Goal: Information Seeking & Learning: Find specific fact

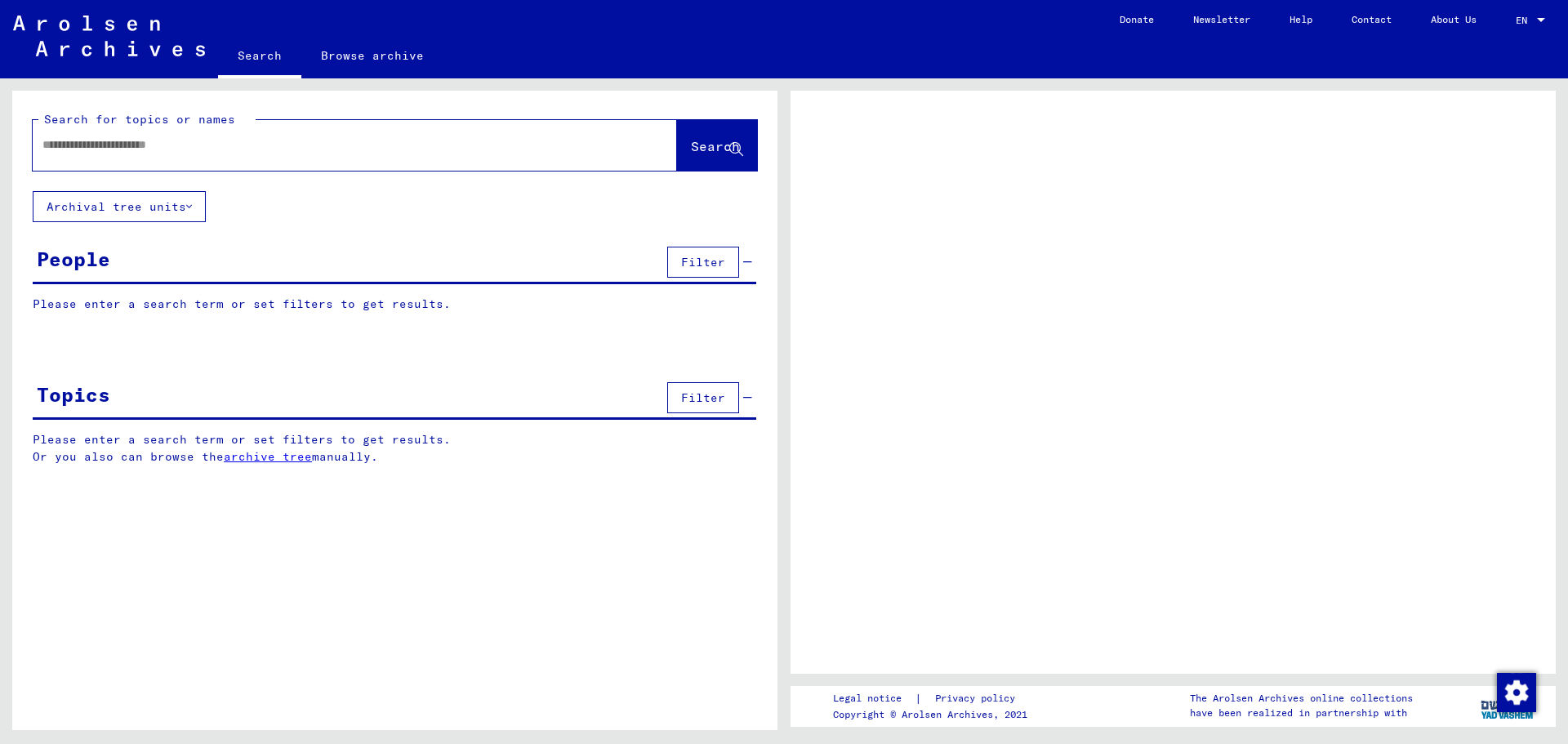
click at [299, 155] on div at bounding box center [335, 145] width 605 height 37
click at [307, 147] on input "text" at bounding box center [341, 145] width 596 height 17
type input "**"
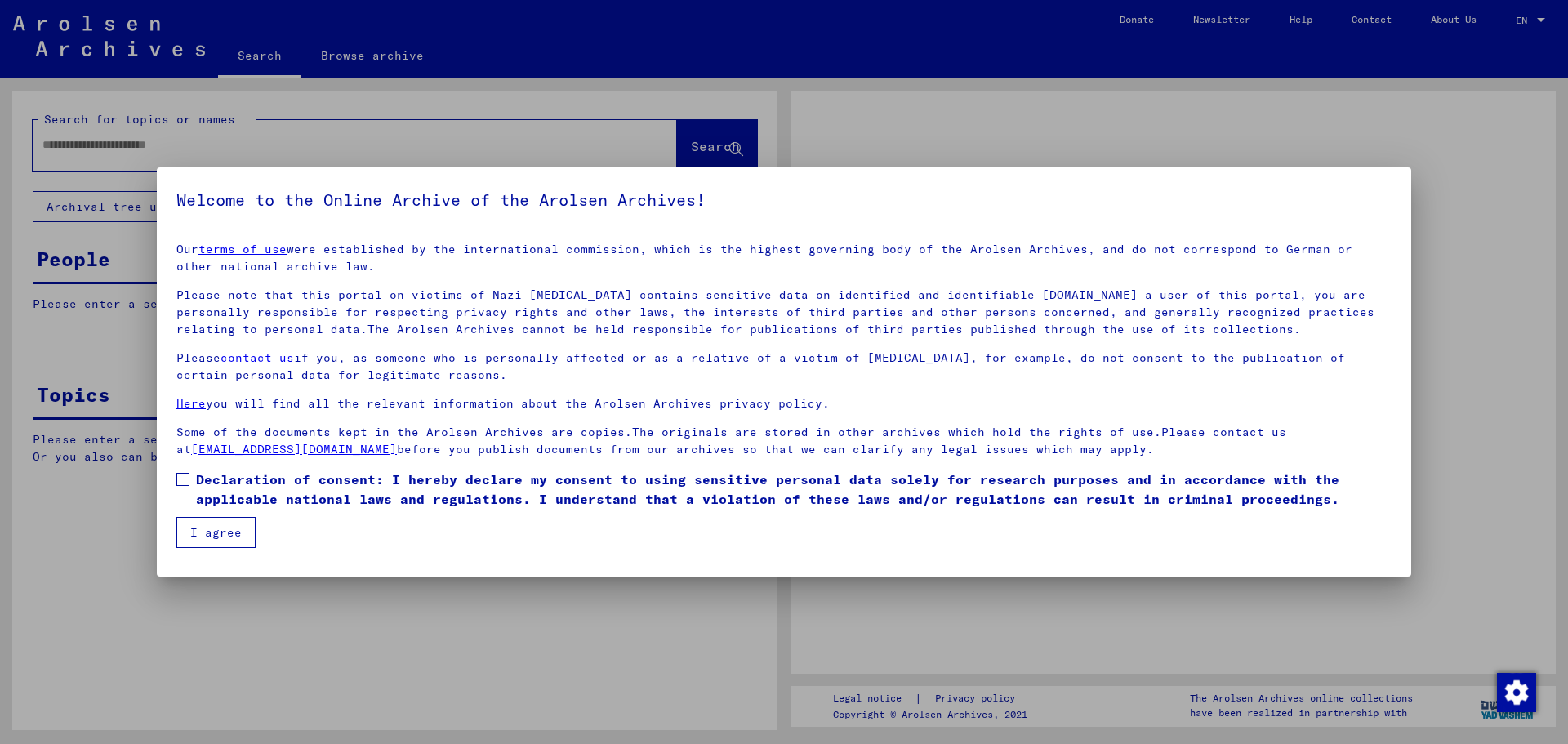
click at [198, 242] on link "terms of use" at bounding box center [242, 249] width 88 height 15
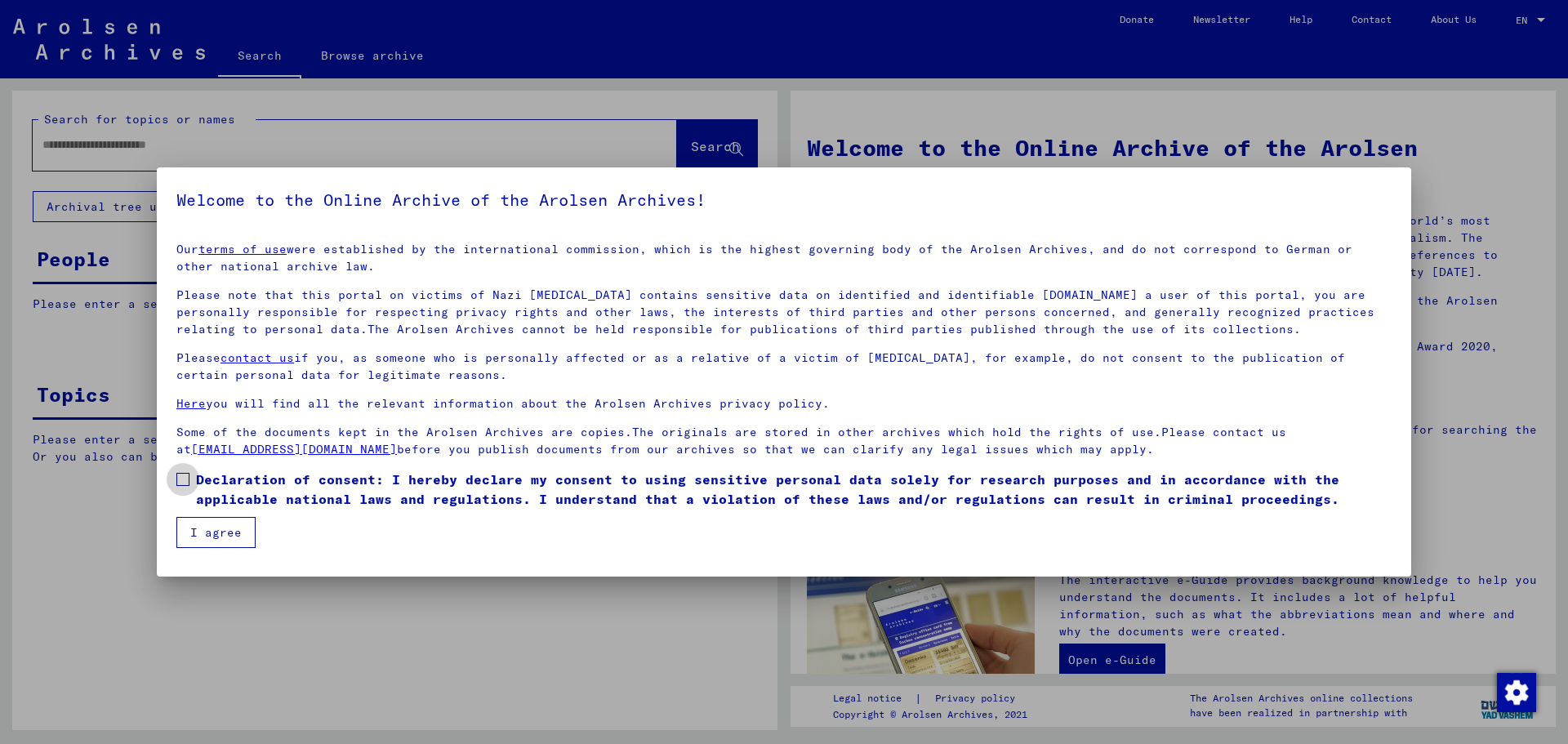
click at [182, 479] on span at bounding box center [183, 479] width 13 height 13
click at [207, 534] on button "I agree" at bounding box center [216, 533] width 79 height 31
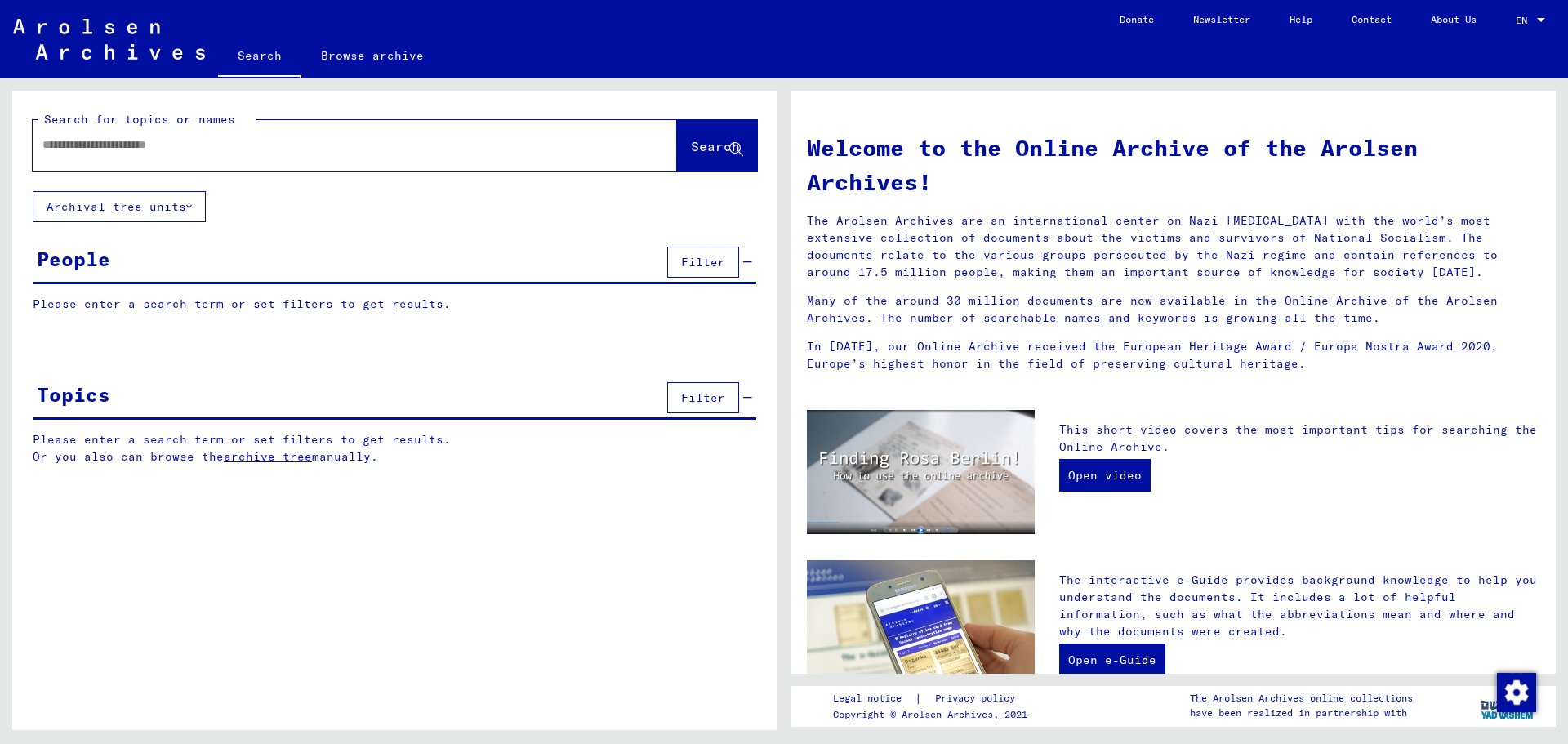
click at [143, 147] on input "text" at bounding box center [335, 145] width 585 height 17
type input "******"
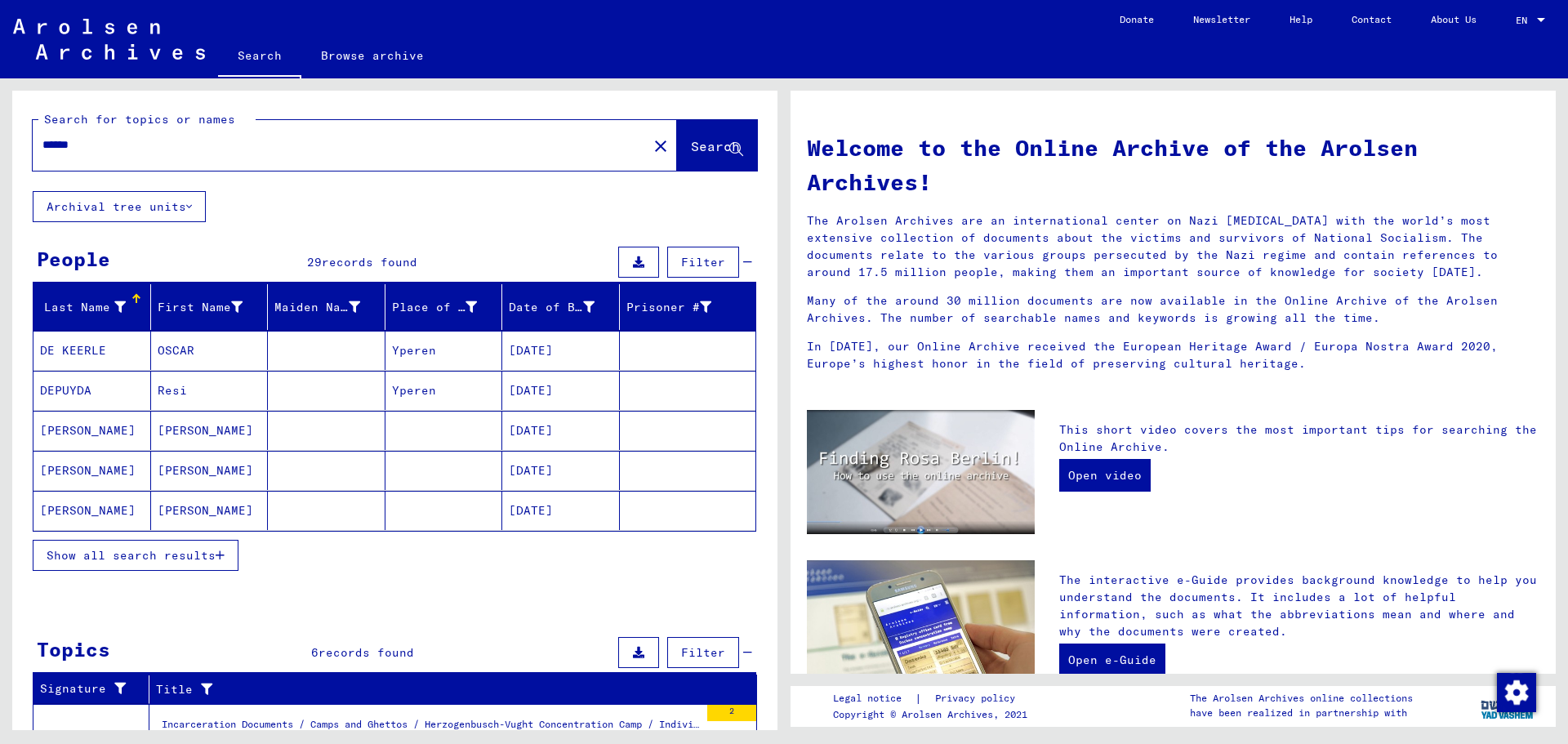
click at [156, 559] on span "Show all search results" at bounding box center [131, 555] width 169 height 15
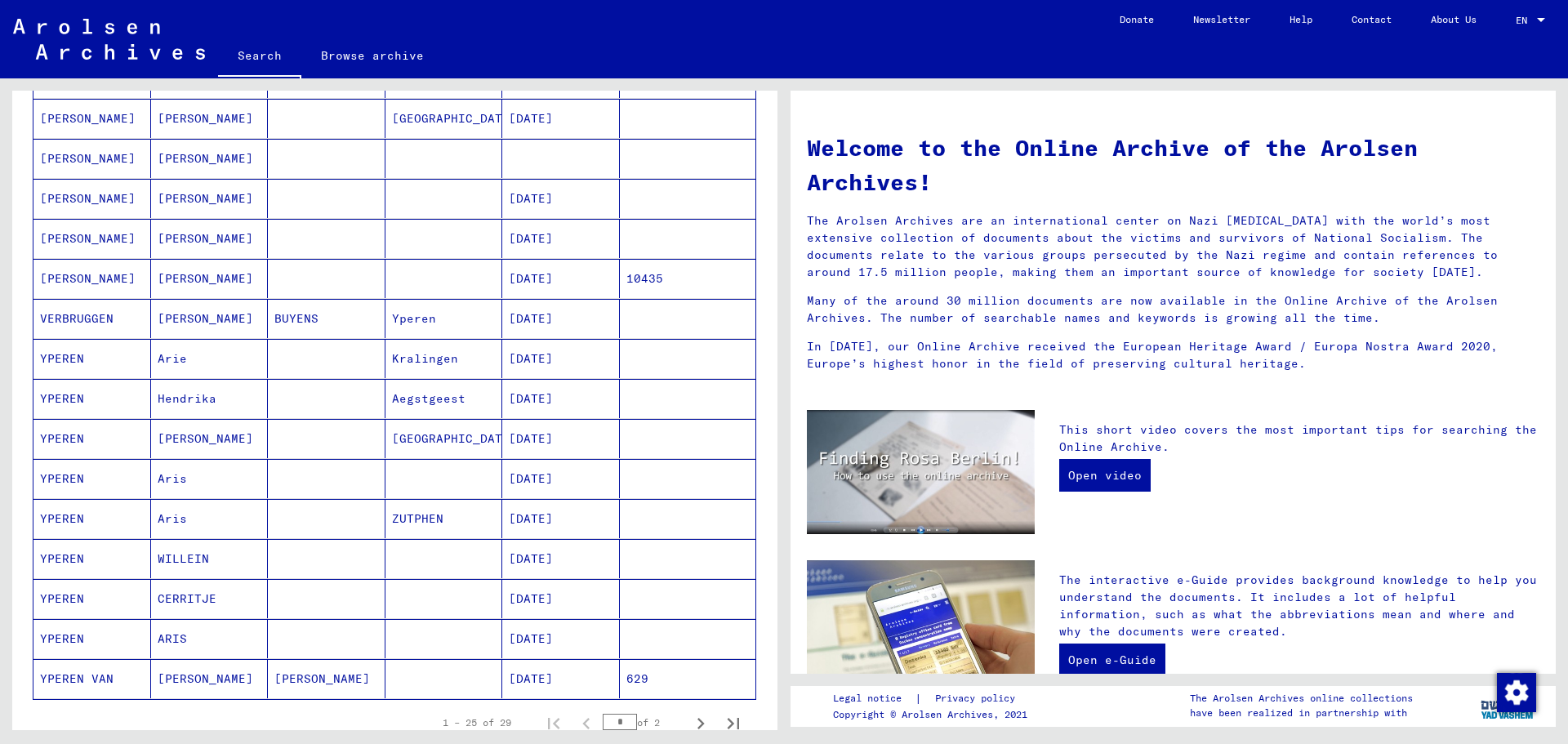
scroll to position [653, 0]
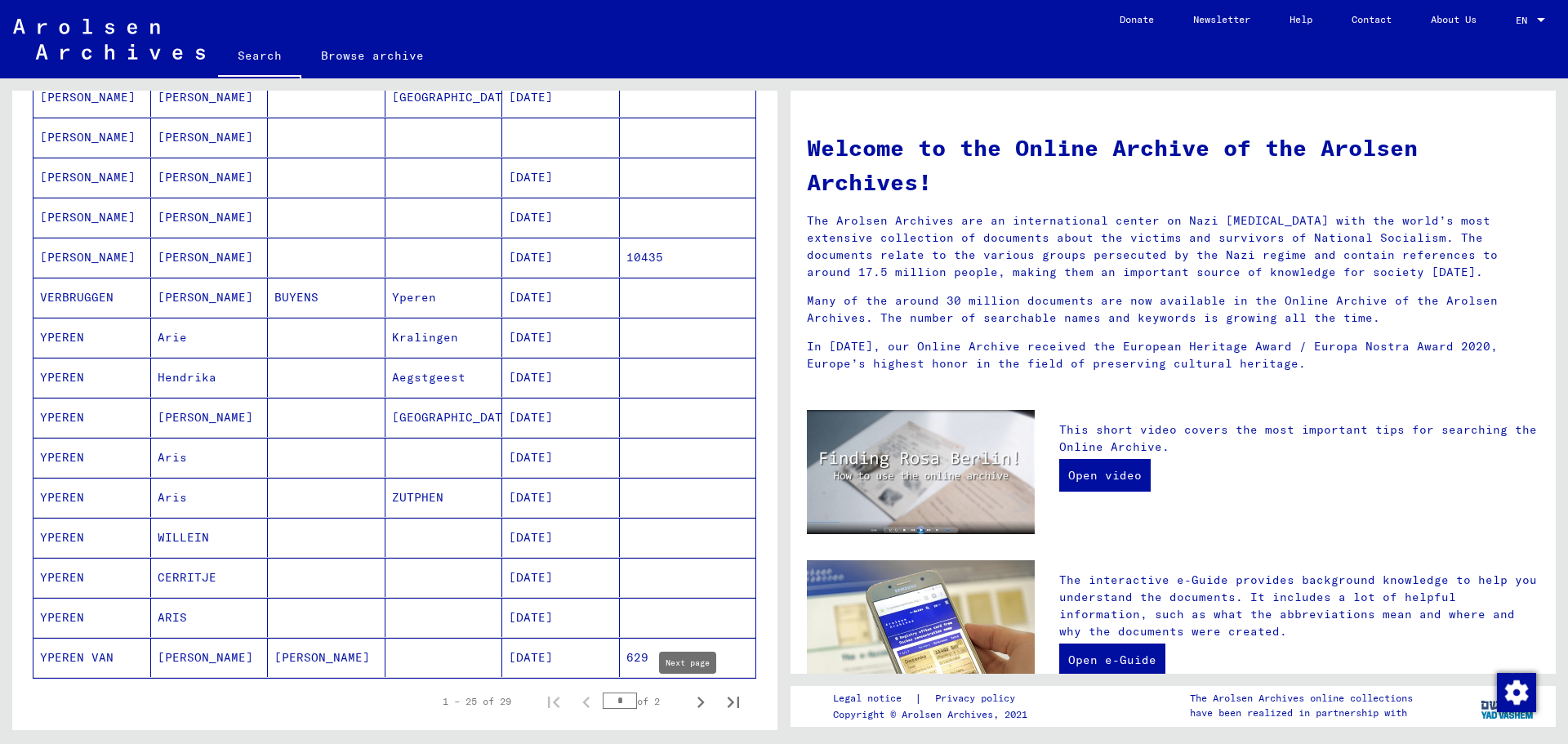
click at [689, 706] on icon "Next page" at bounding box center [701, 702] width 23 height 23
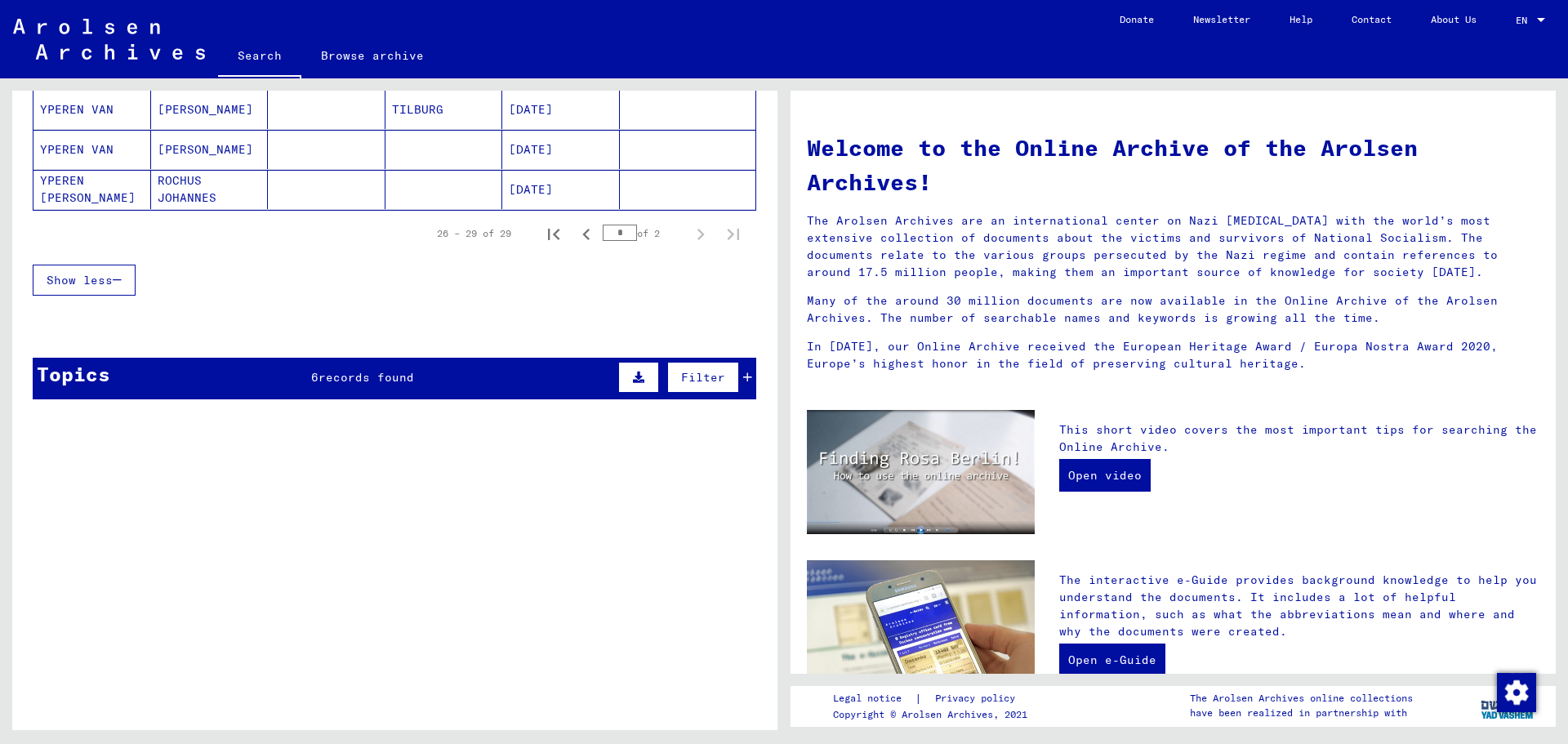
scroll to position [146, 0]
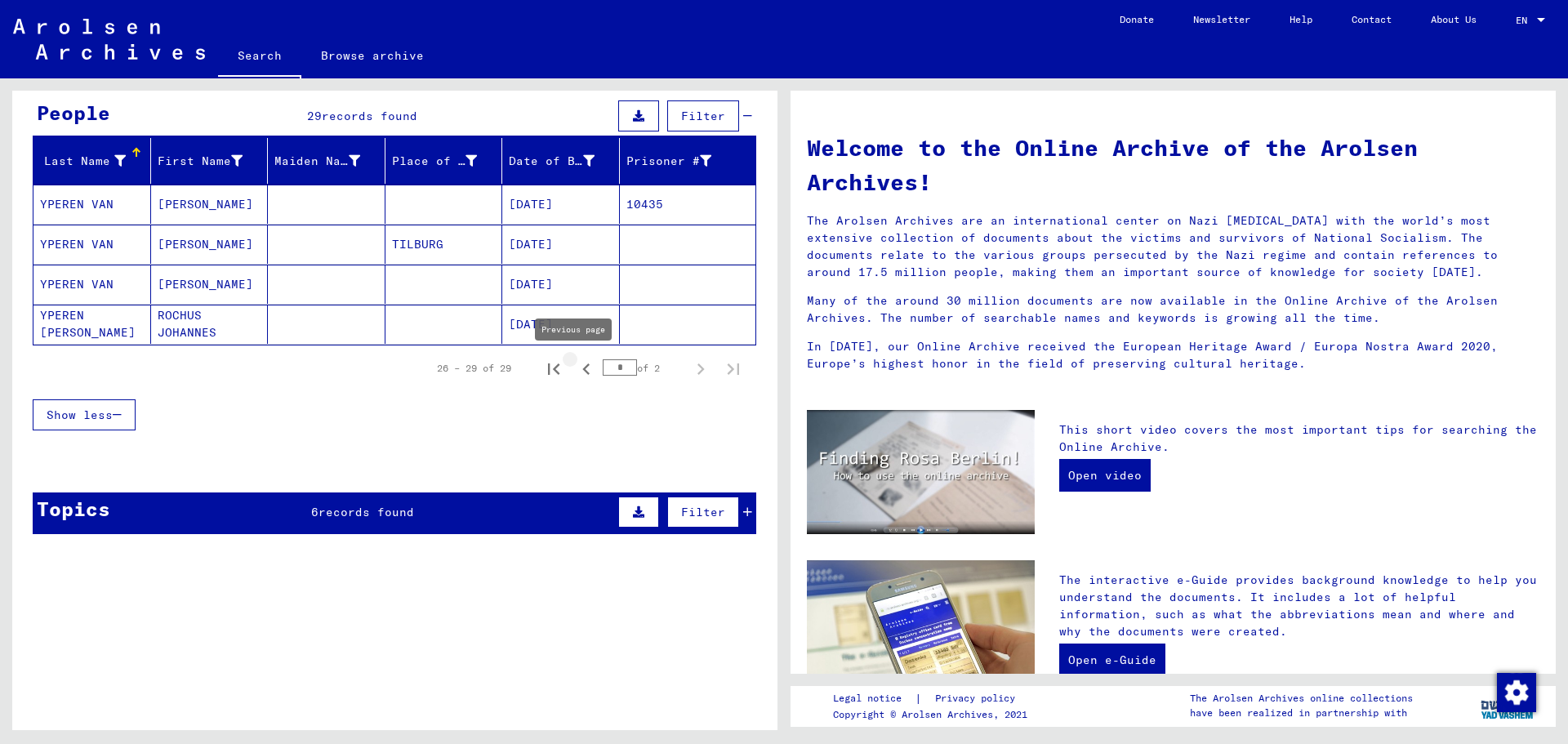
click at [576, 370] on icon "Previous page" at bounding box center [586, 369] width 23 height 23
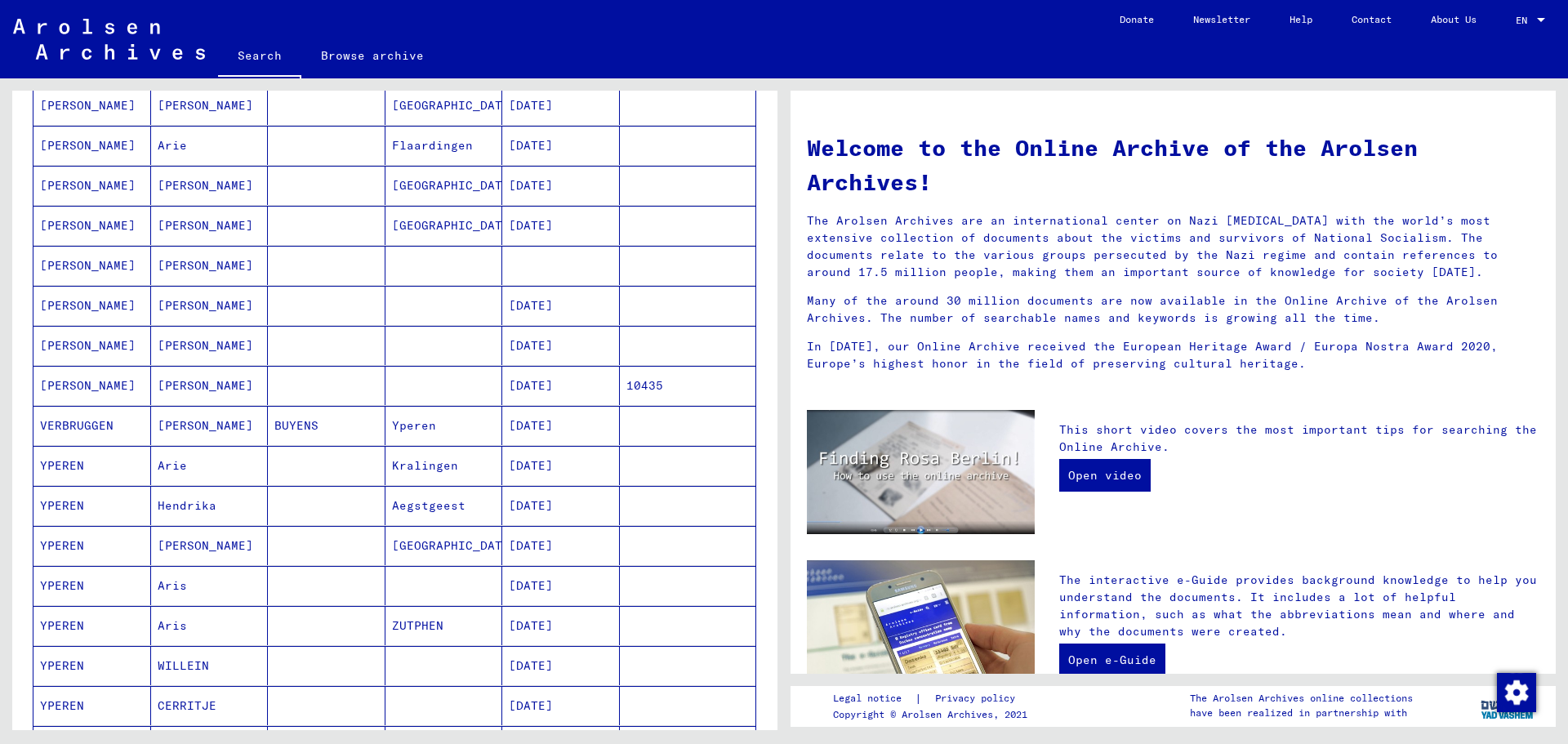
scroll to position [555, 0]
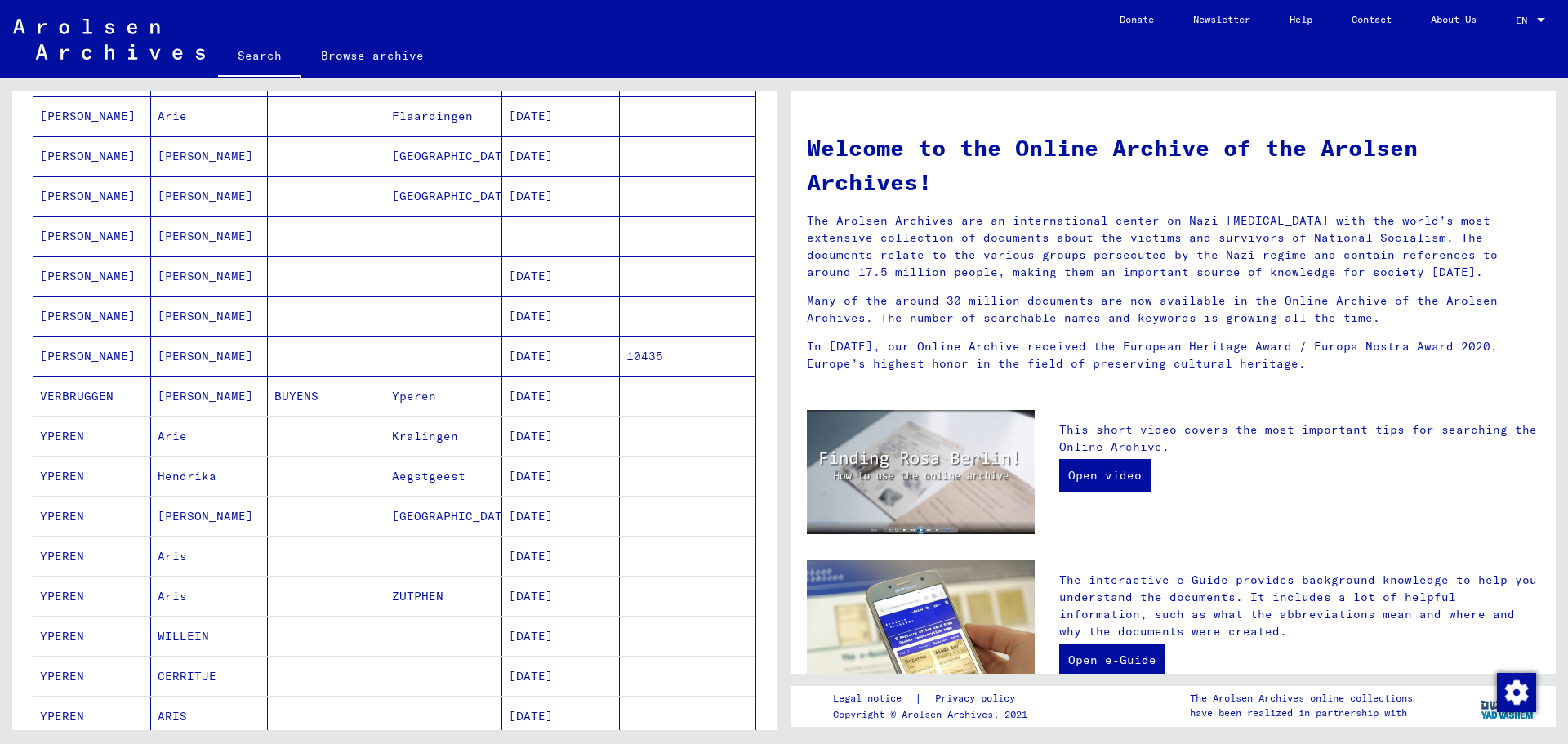
click at [200, 477] on mat-cell "Hendrika" at bounding box center [210, 476] width 118 height 39
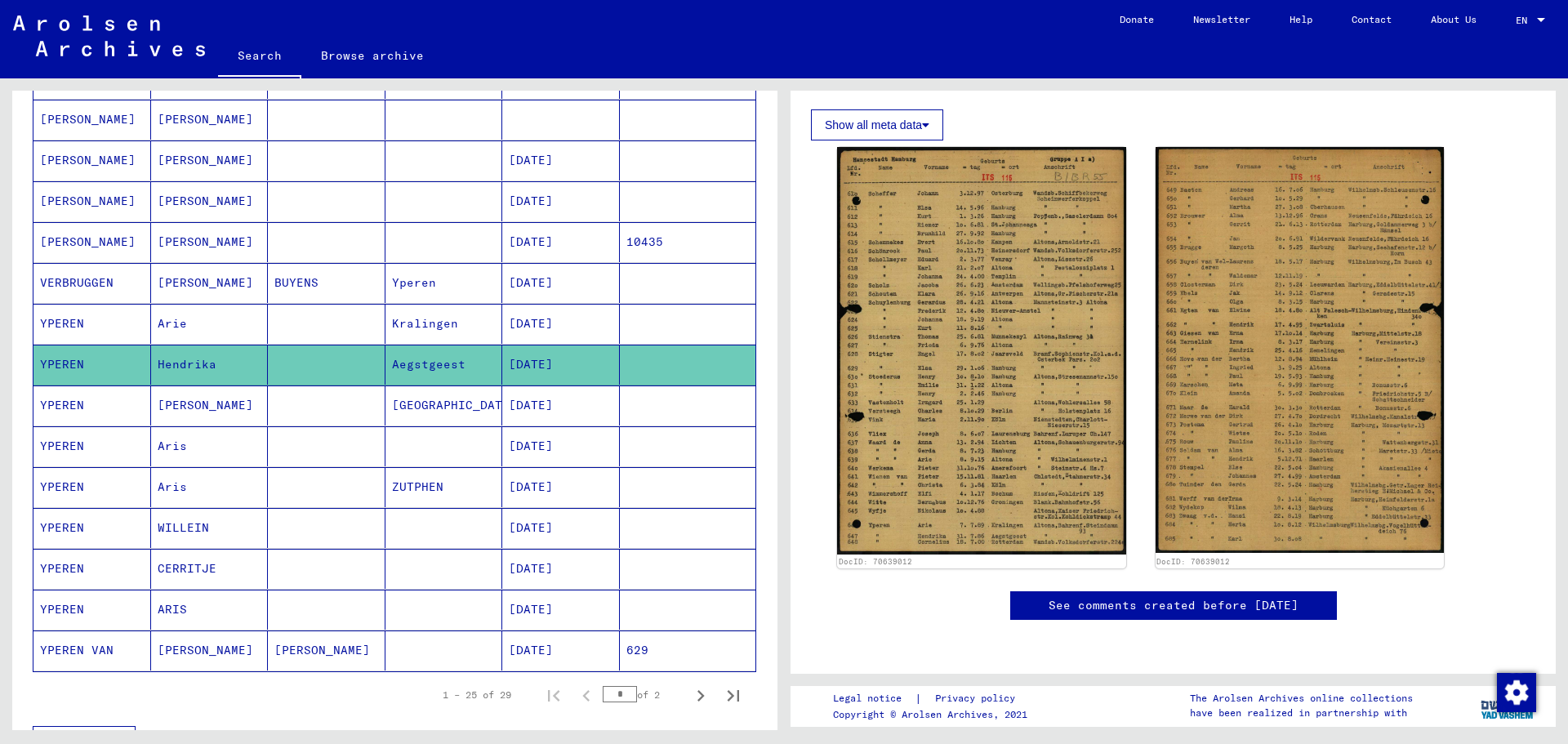
scroll to position [723, 0]
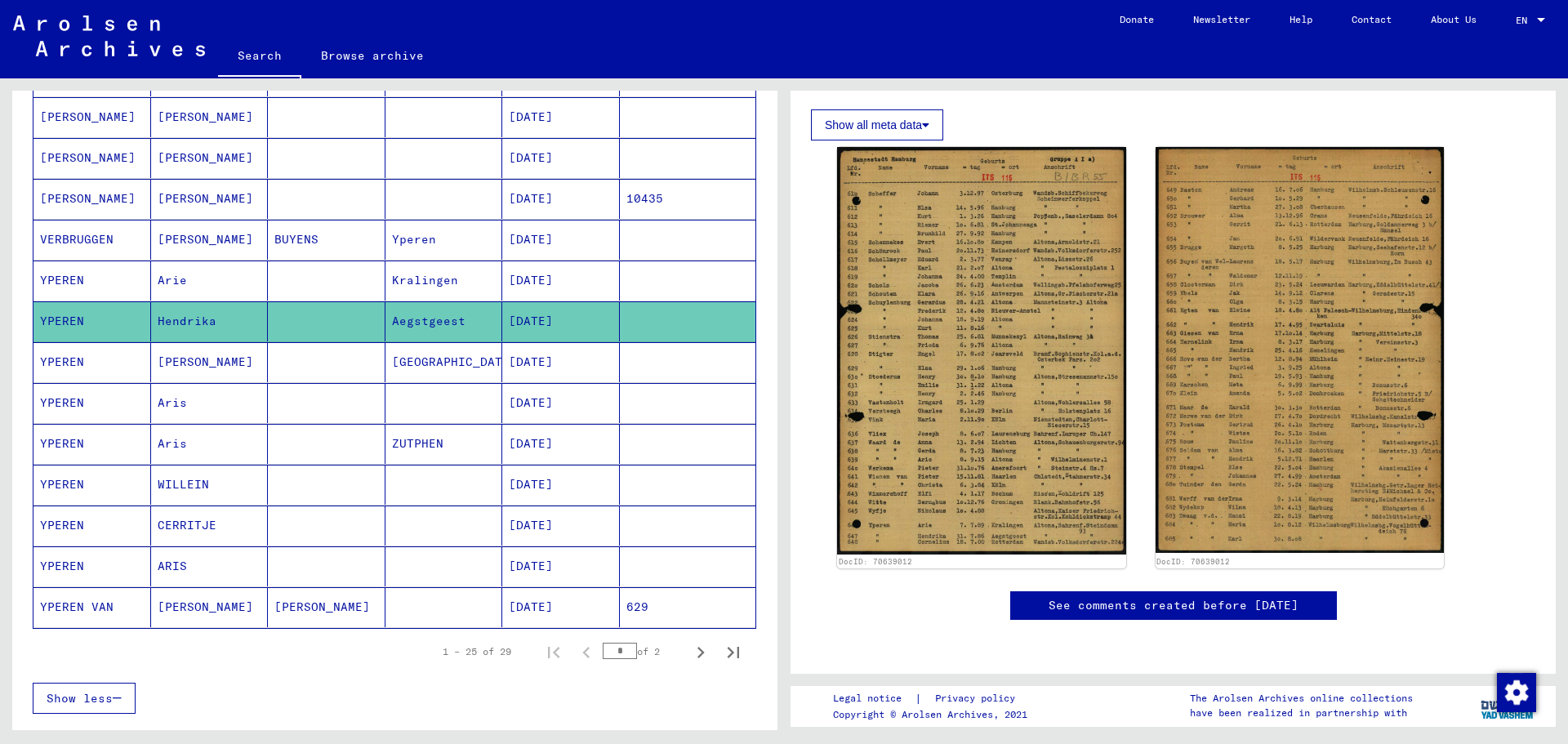
click at [204, 484] on mat-cell "WILLEIN" at bounding box center [210, 485] width 118 height 40
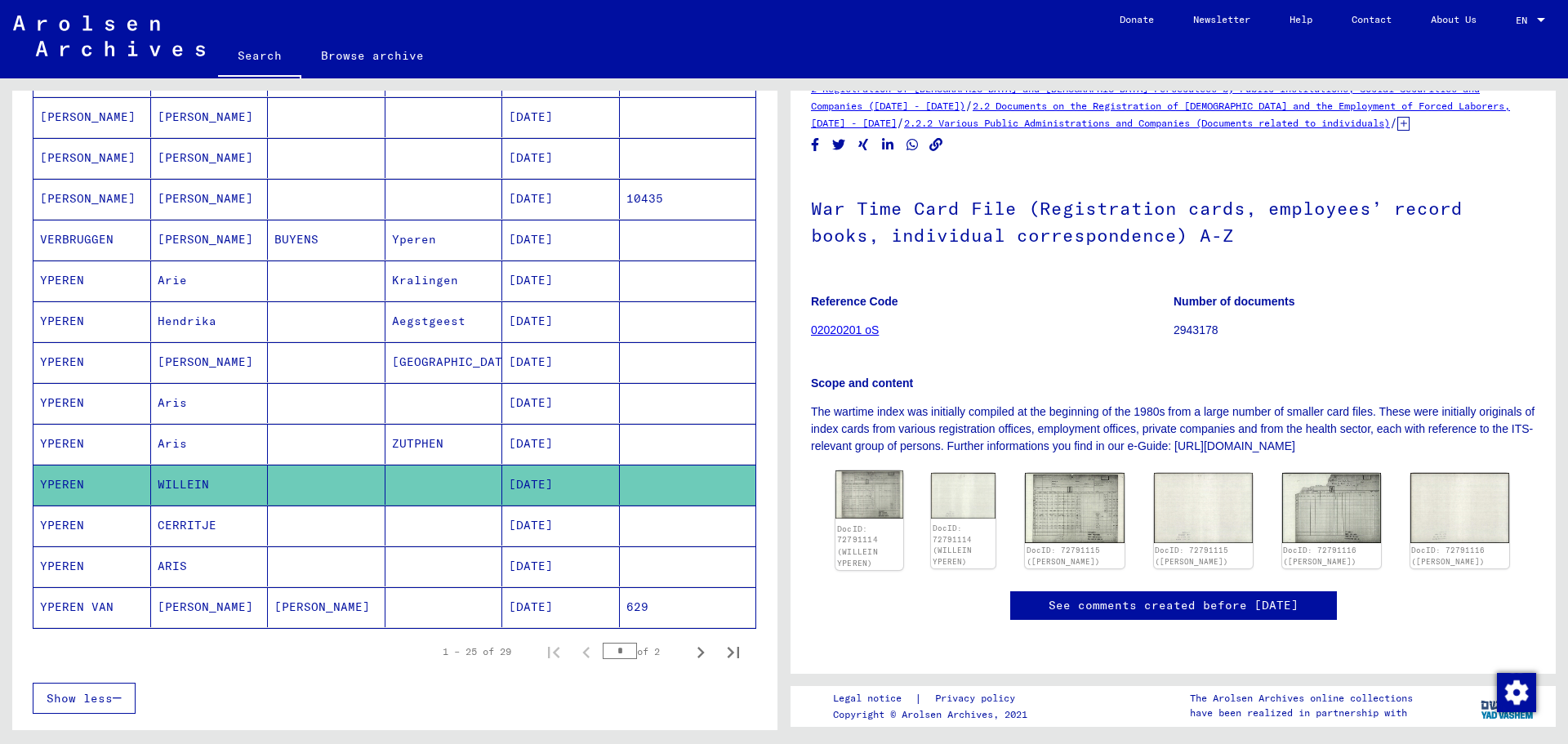
scroll to position [163, 0]
click at [874, 470] on img at bounding box center [869, 493] width 68 height 48
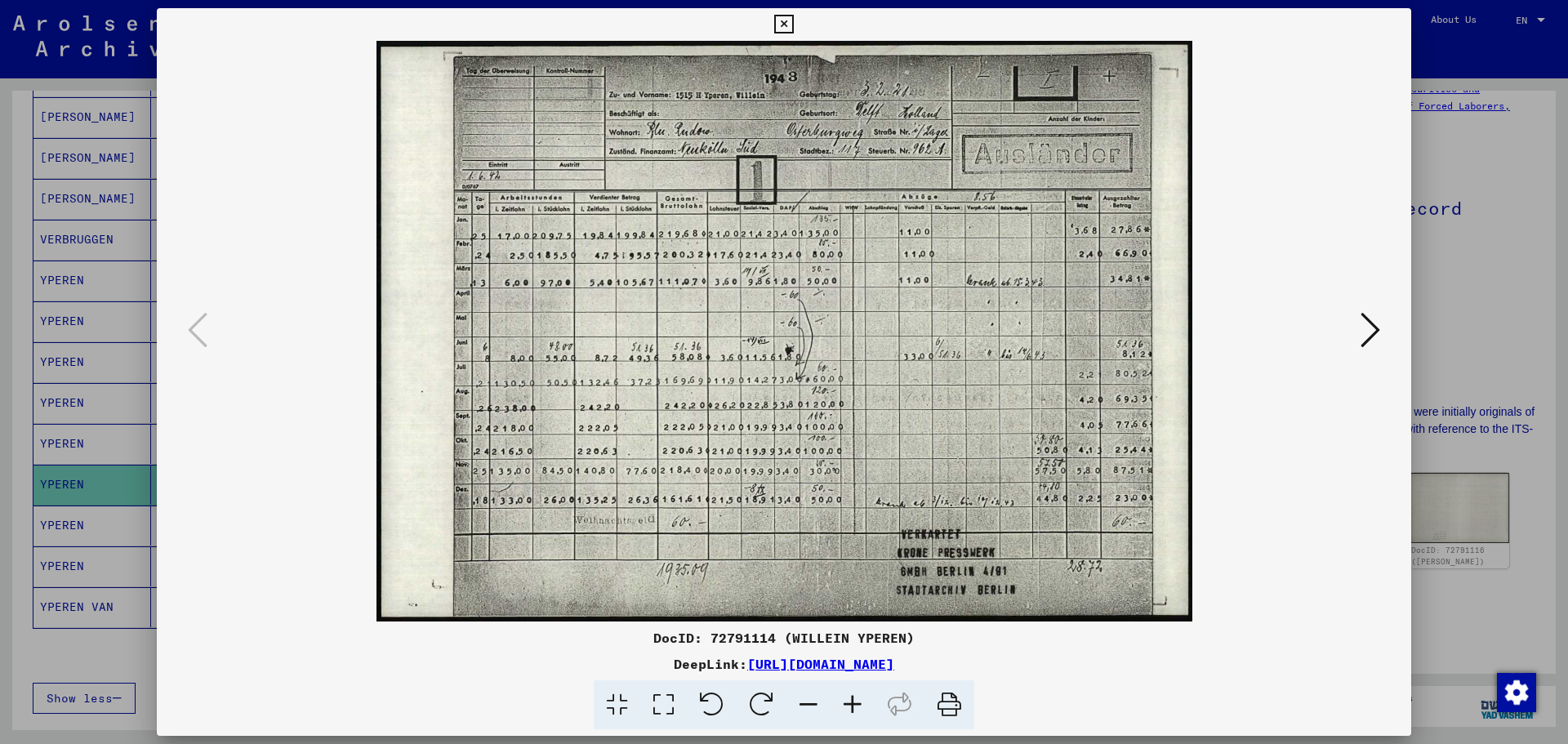
click at [789, 20] on icon at bounding box center [784, 24] width 19 height 19
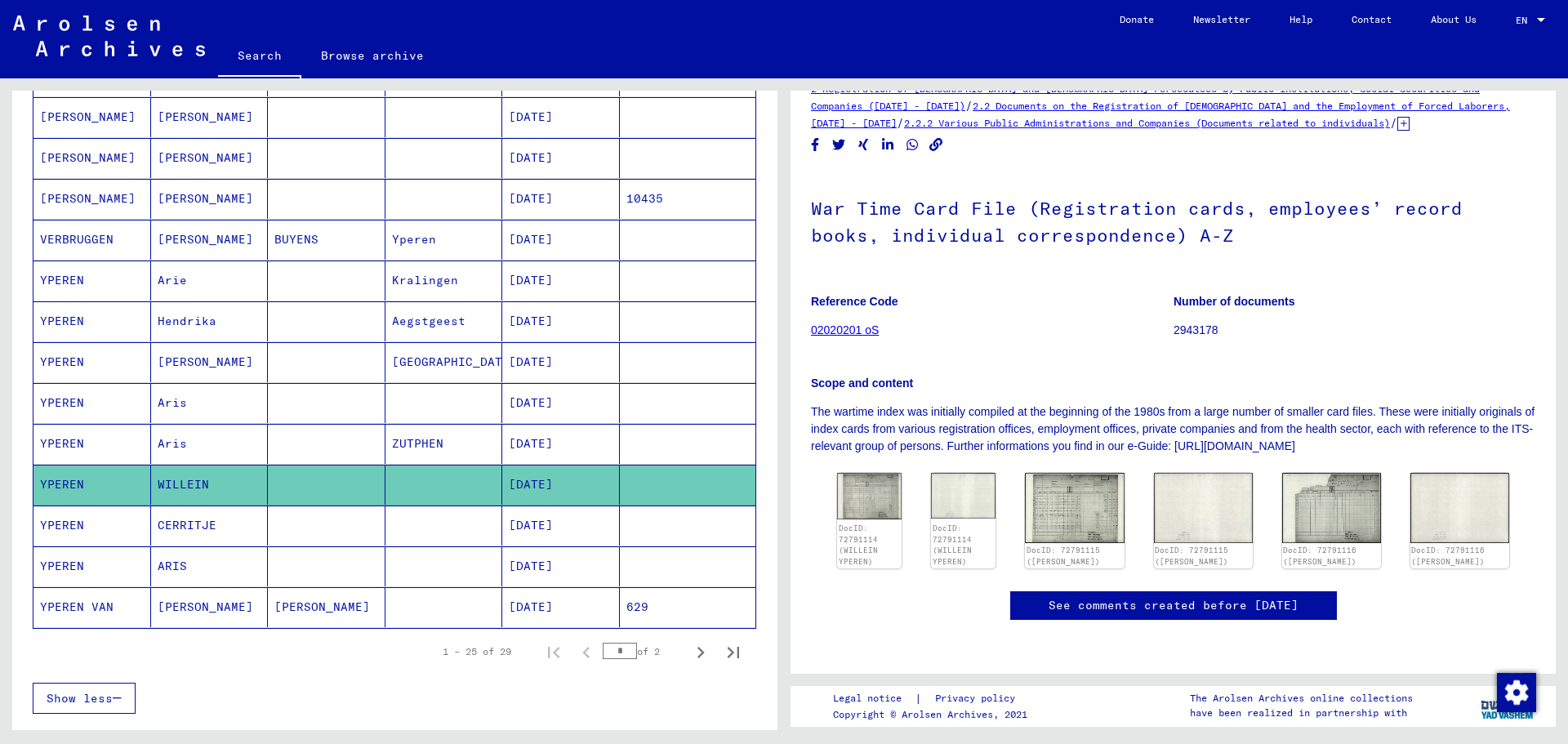
click at [191, 517] on mat-cell "CERRITJE" at bounding box center [210, 526] width 118 height 40
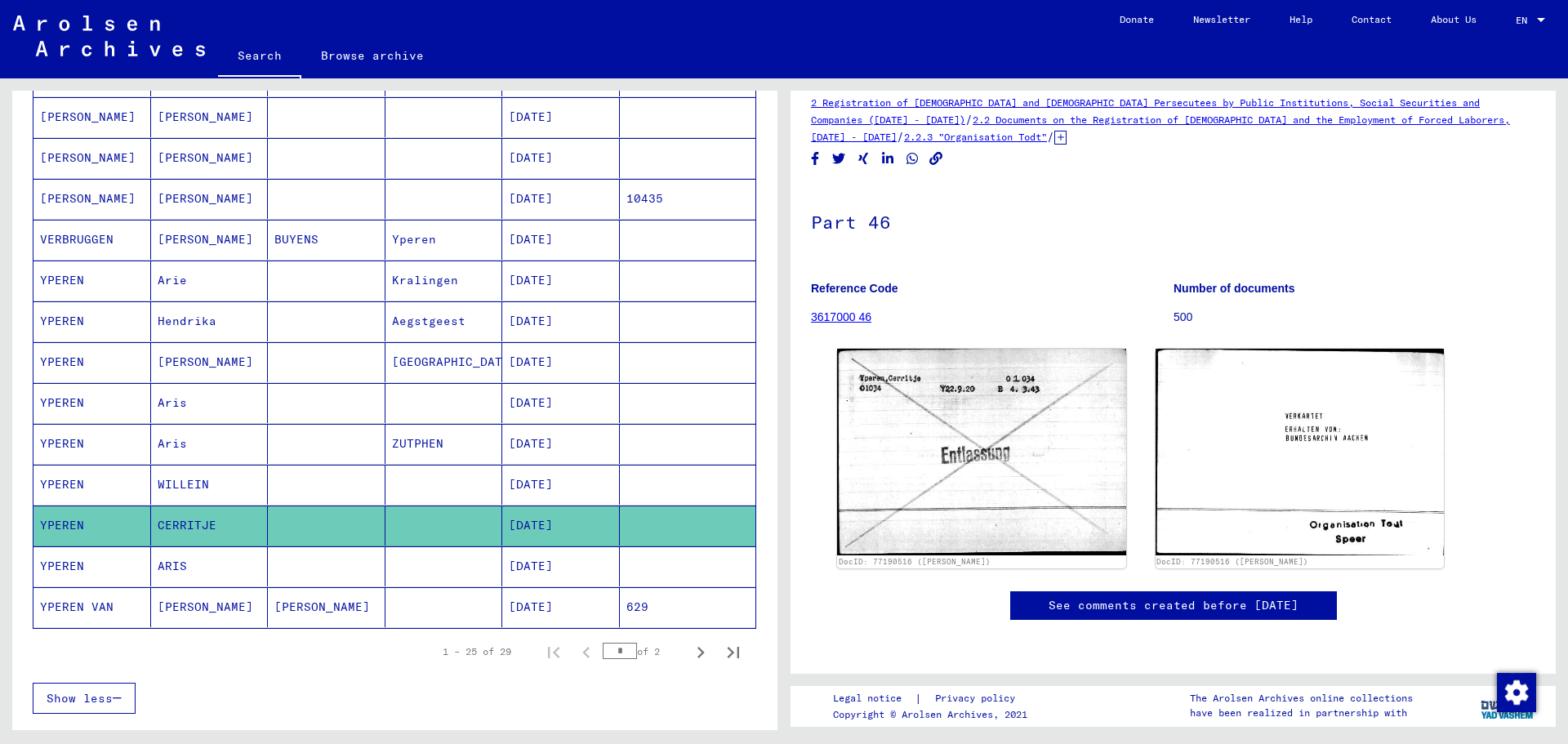
scroll to position [245, 0]
click at [532, 567] on mat-cell "[DATE]" at bounding box center [561, 566] width 118 height 40
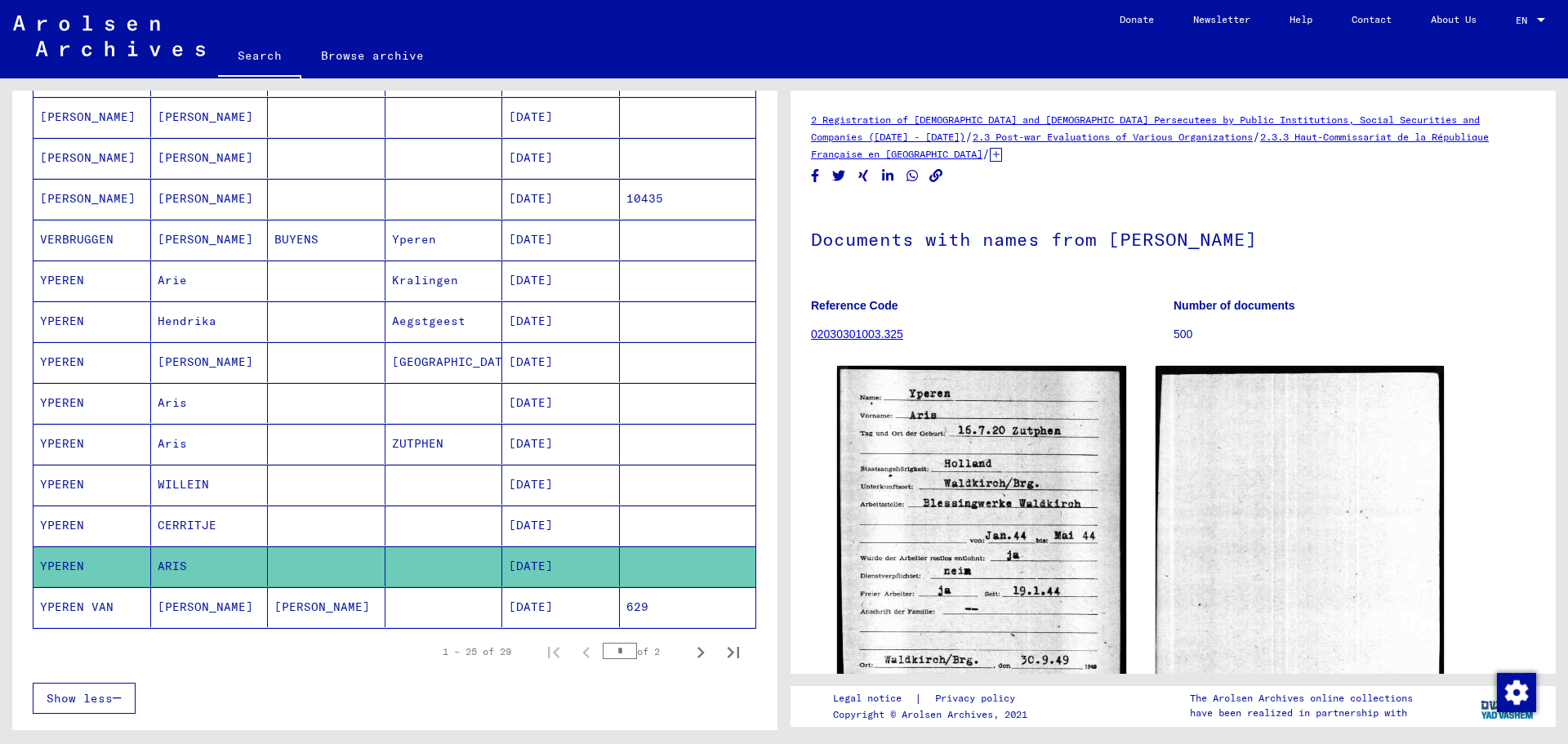
click at [544, 599] on mat-cell "[DATE]" at bounding box center [561, 607] width 118 height 40
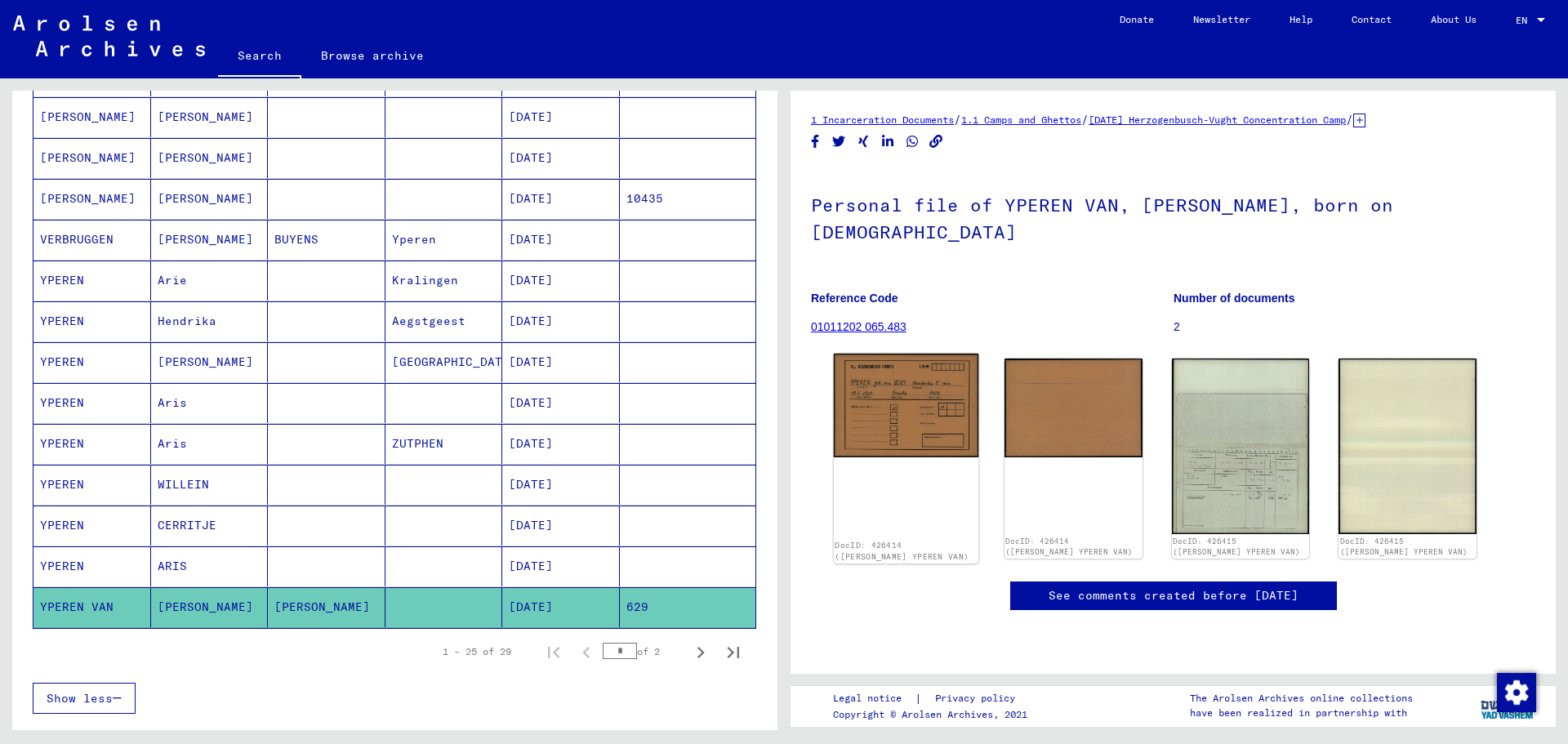
click at [884, 387] on img at bounding box center [905, 405] width 144 height 104
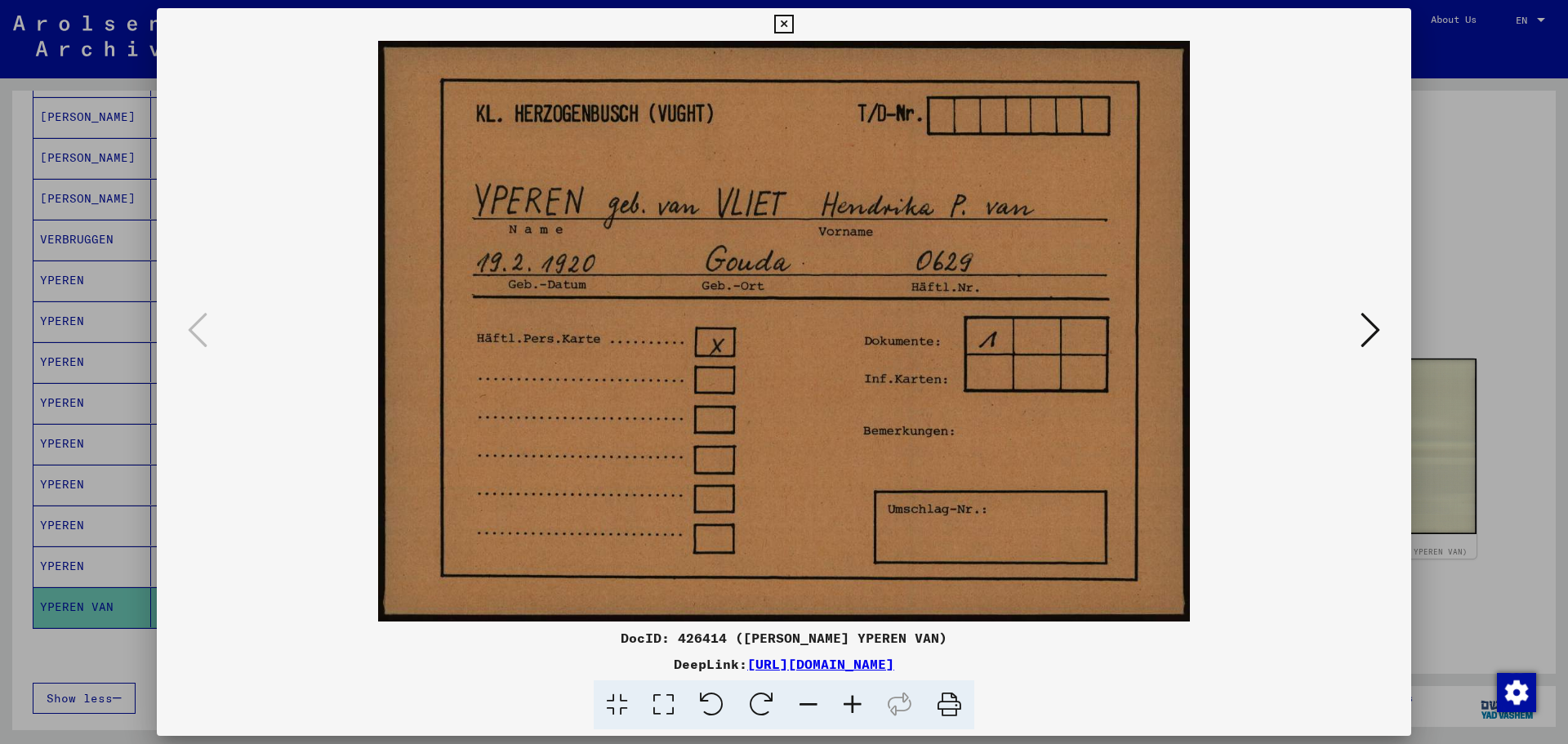
click at [1370, 328] on icon at bounding box center [1370, 329] width 19 height 39
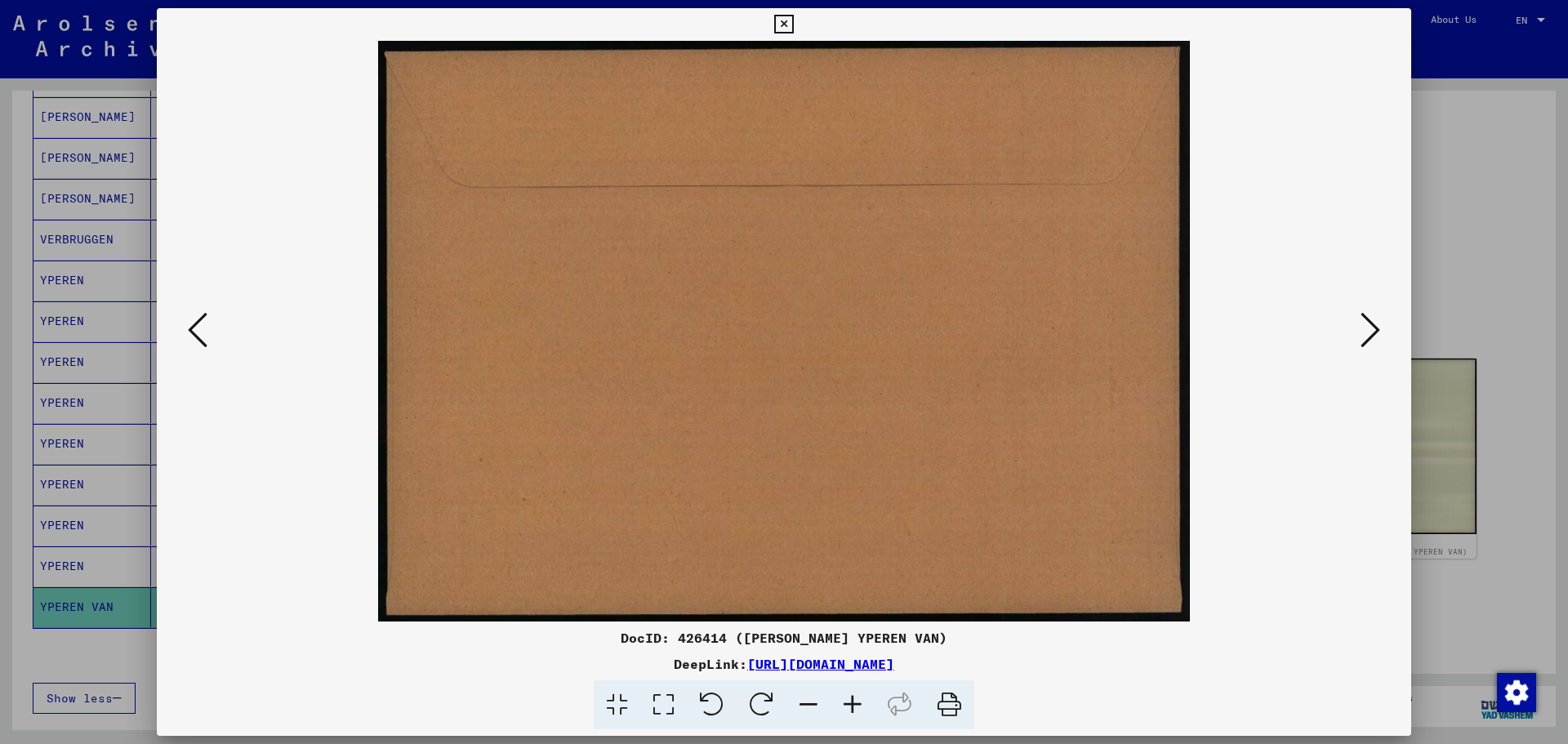
click at [1370, 328] on icon at bounding box center [1370, 329] width 19 height 39
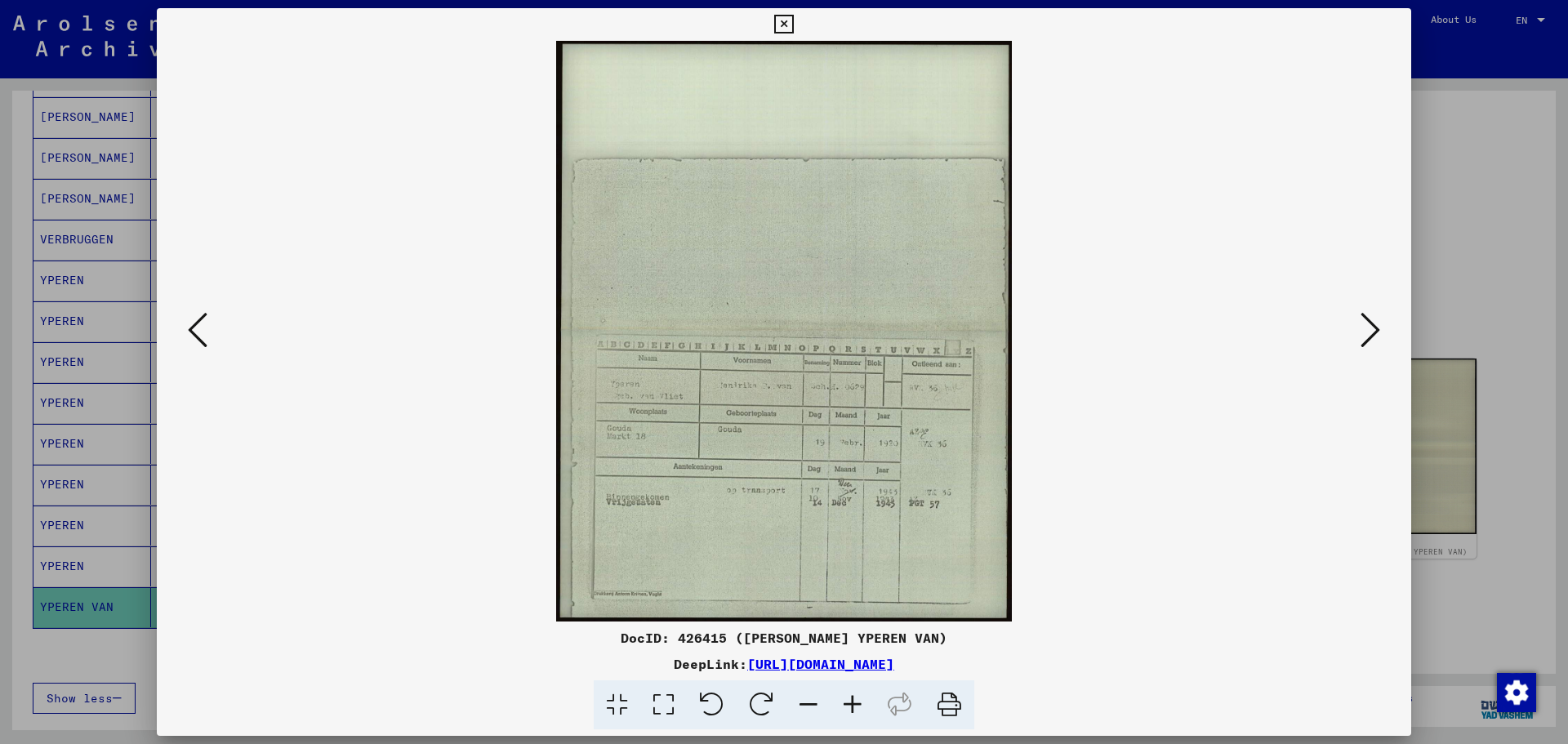
click at [858, 703] on icon at bounding box center [853, 705] width 44 height 50
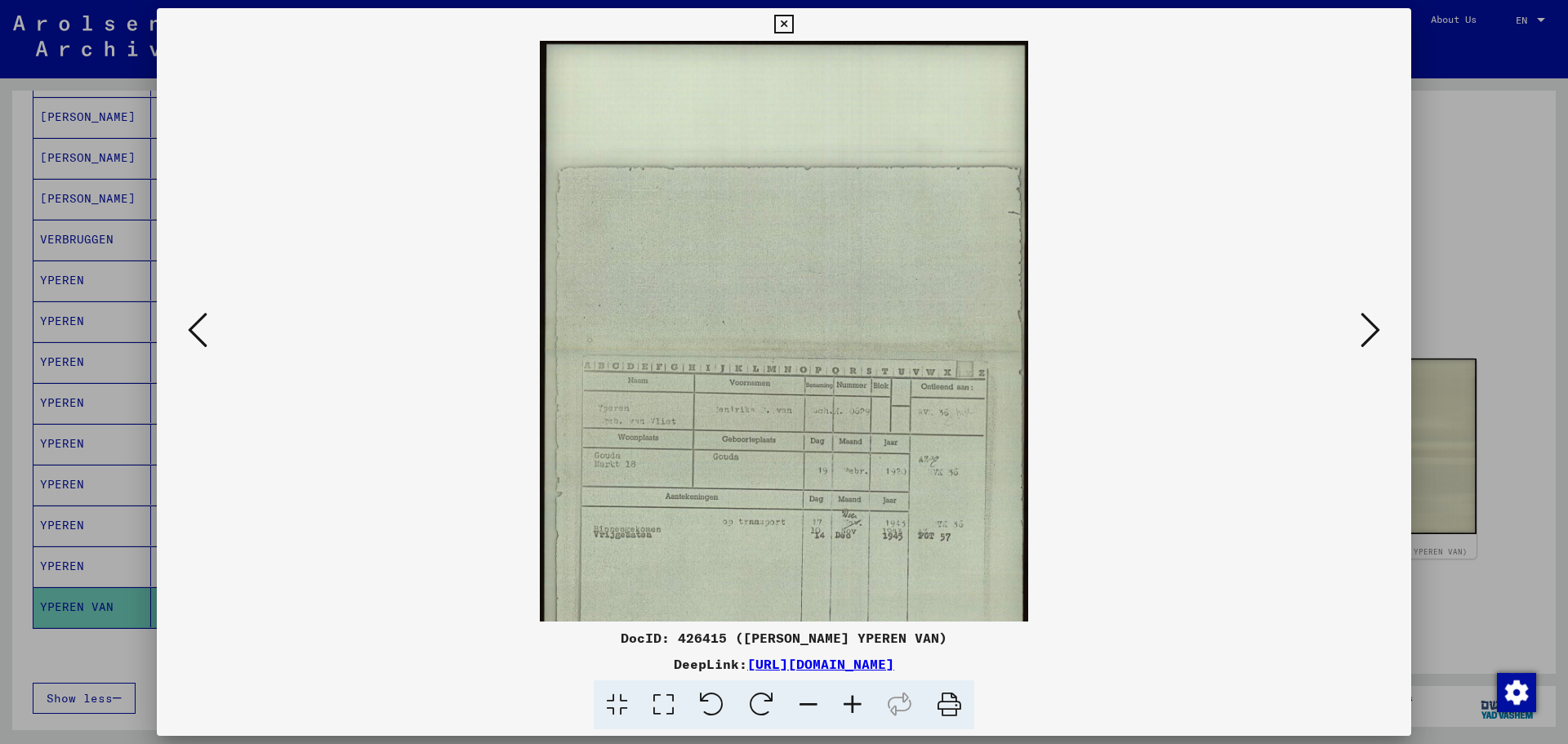
click at [858, 703] on icon at bounding box center [853, 705] width 44 height 50
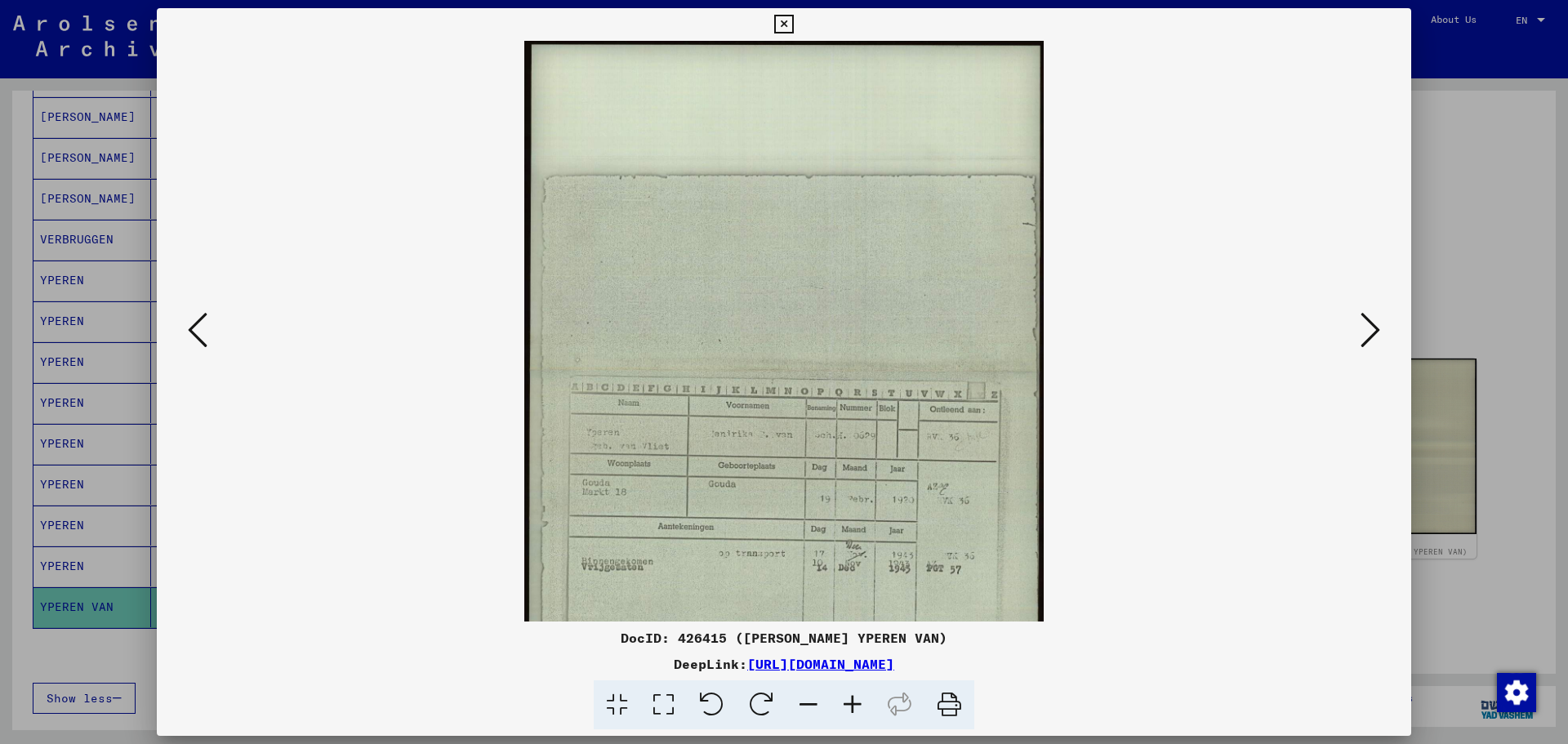
click at [858, 703] on icon at bounding box center [853, 705] width 44 height 50
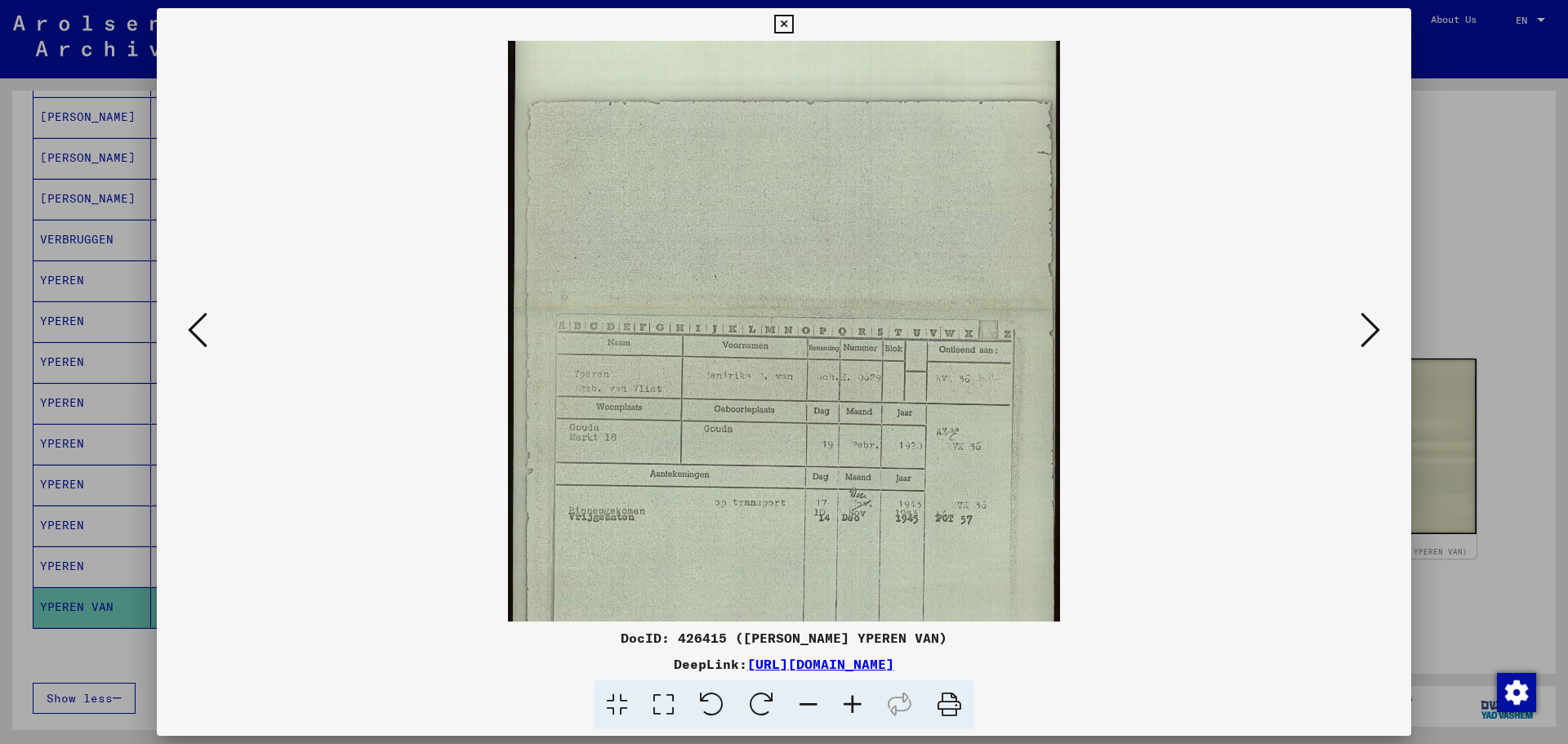
scroll to position [122, 0]
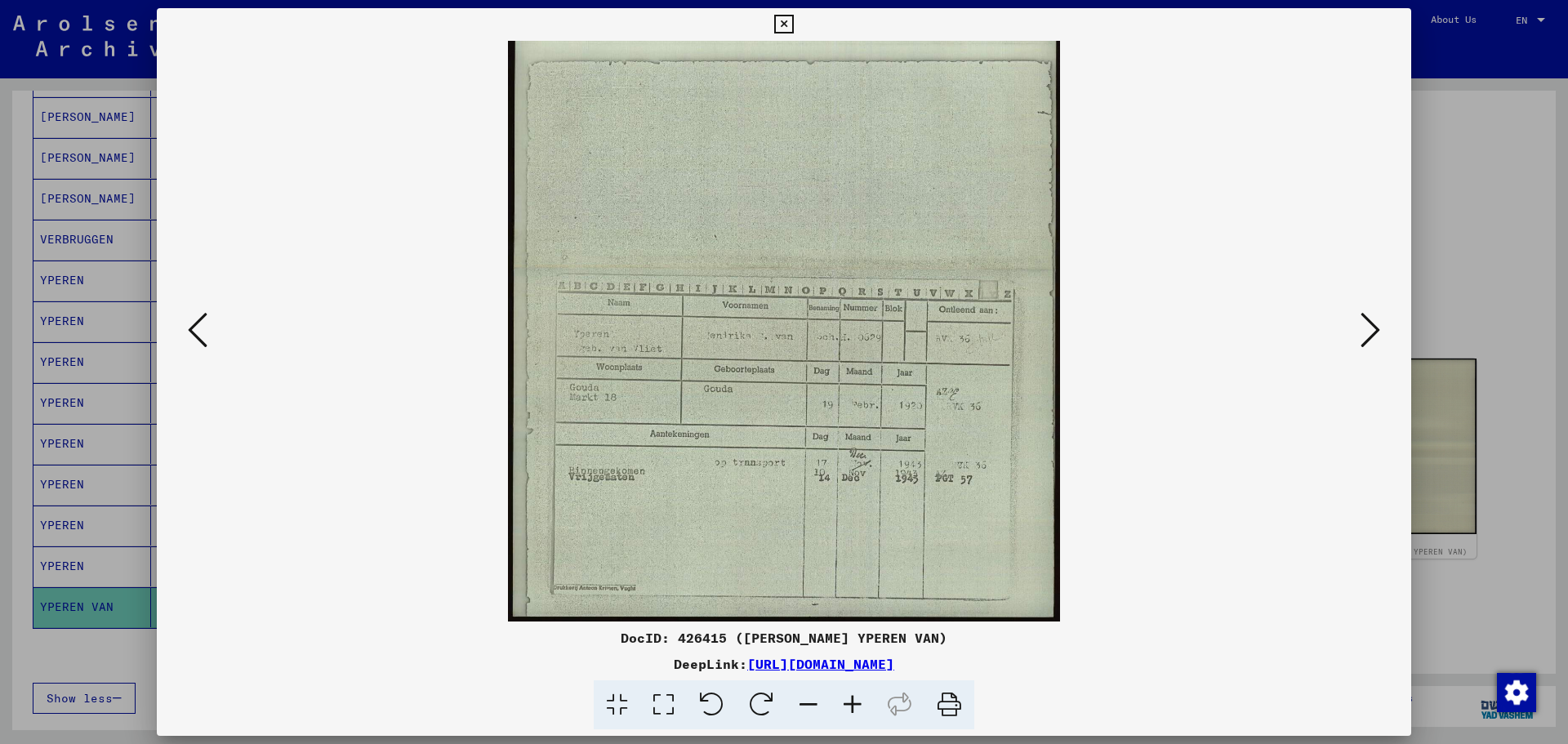
drag, startPoint x: 889, startPoint y: 548, endPoint x: 871, endPoint y: 384, distance: 165.0
click at [871, 384] on img at bounding box center [784, 270] width 552 height 703
click at [779, 24] on icon at bounding box center [784, 24] width 19 height 19
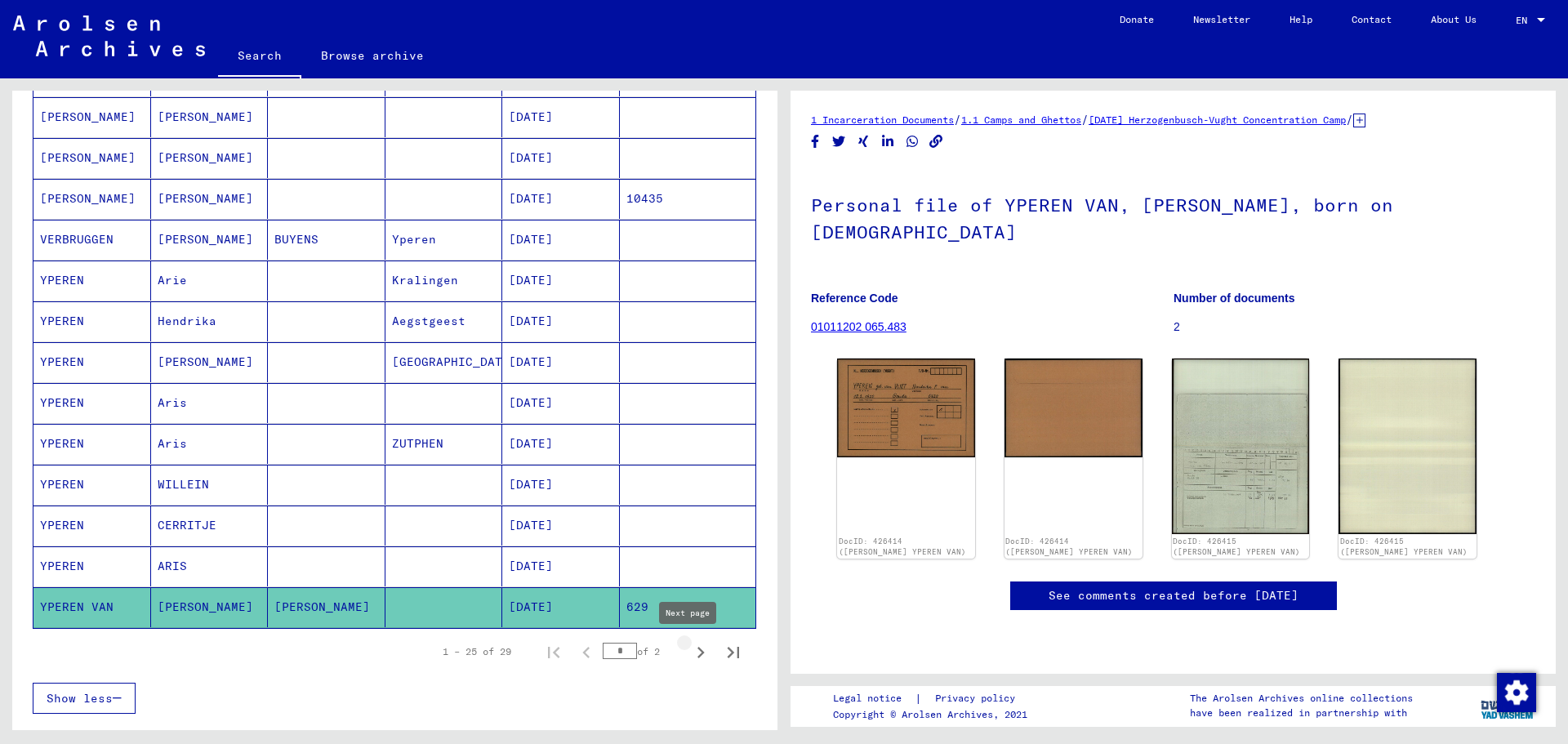
click at [691, 651] on icon "Next page" at bounding box center [701, 652] width 23 height 23
type input "*"
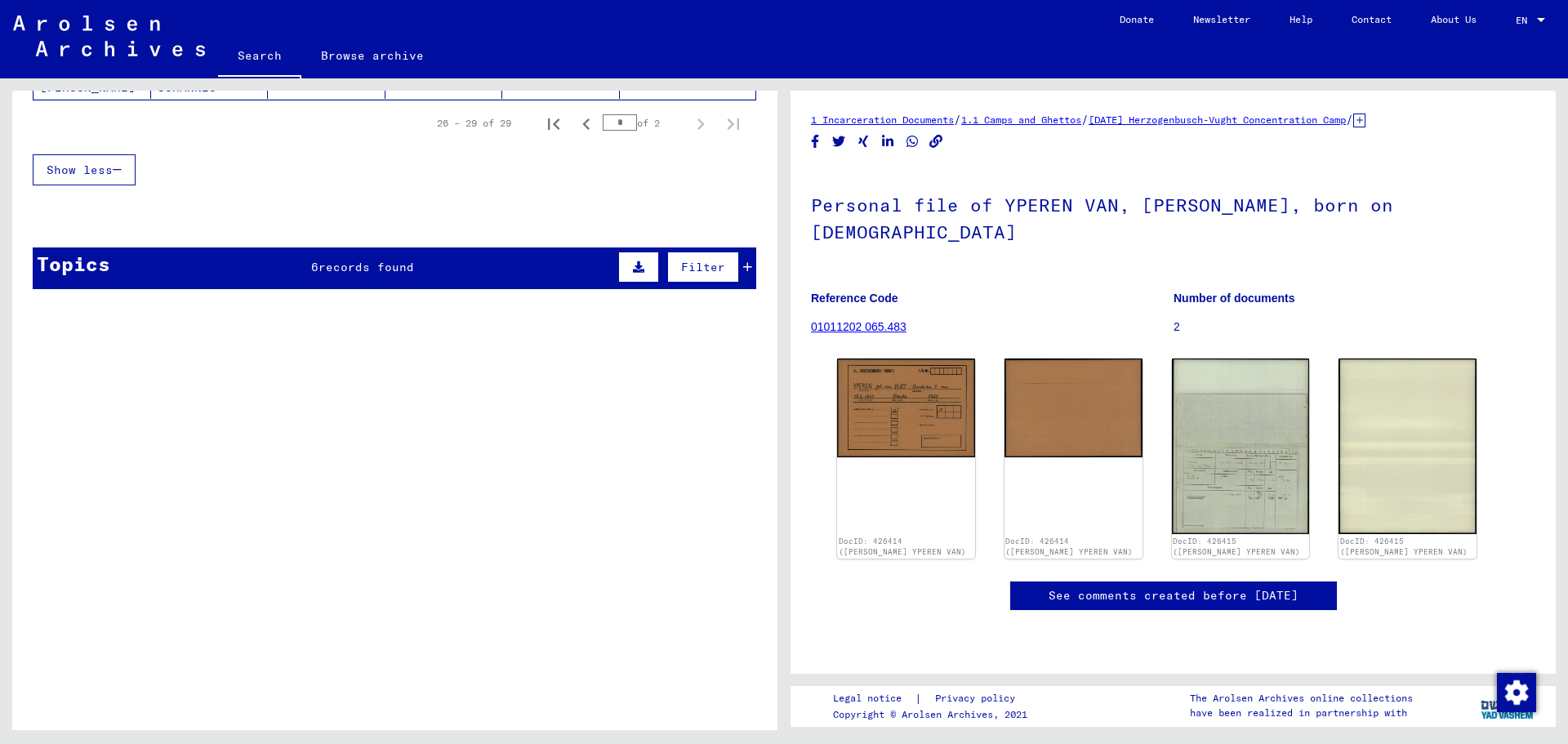
scroll to position [0, 0]
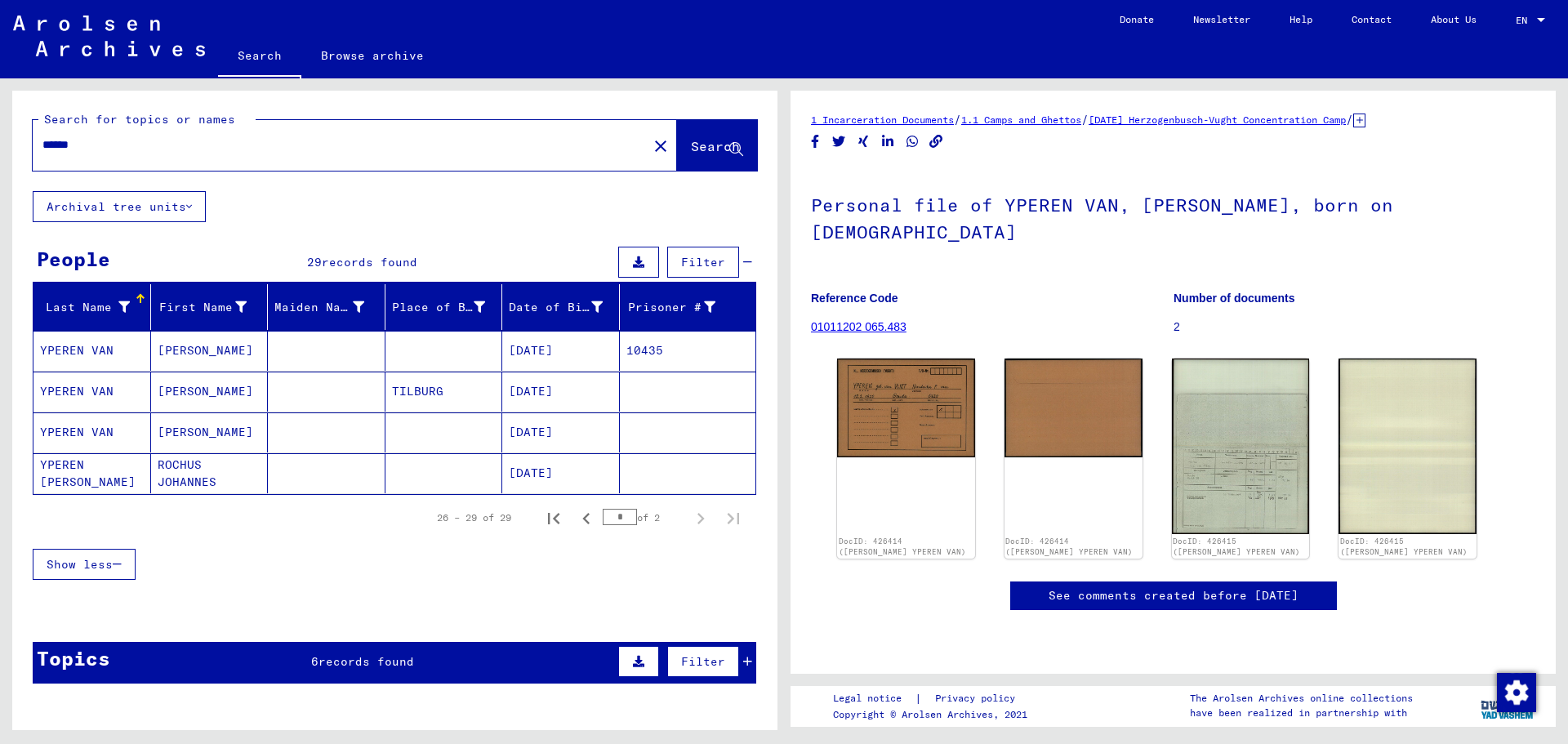
click at [48, 145] on input "******" at bounding box center [341, 145] width 596 height 17
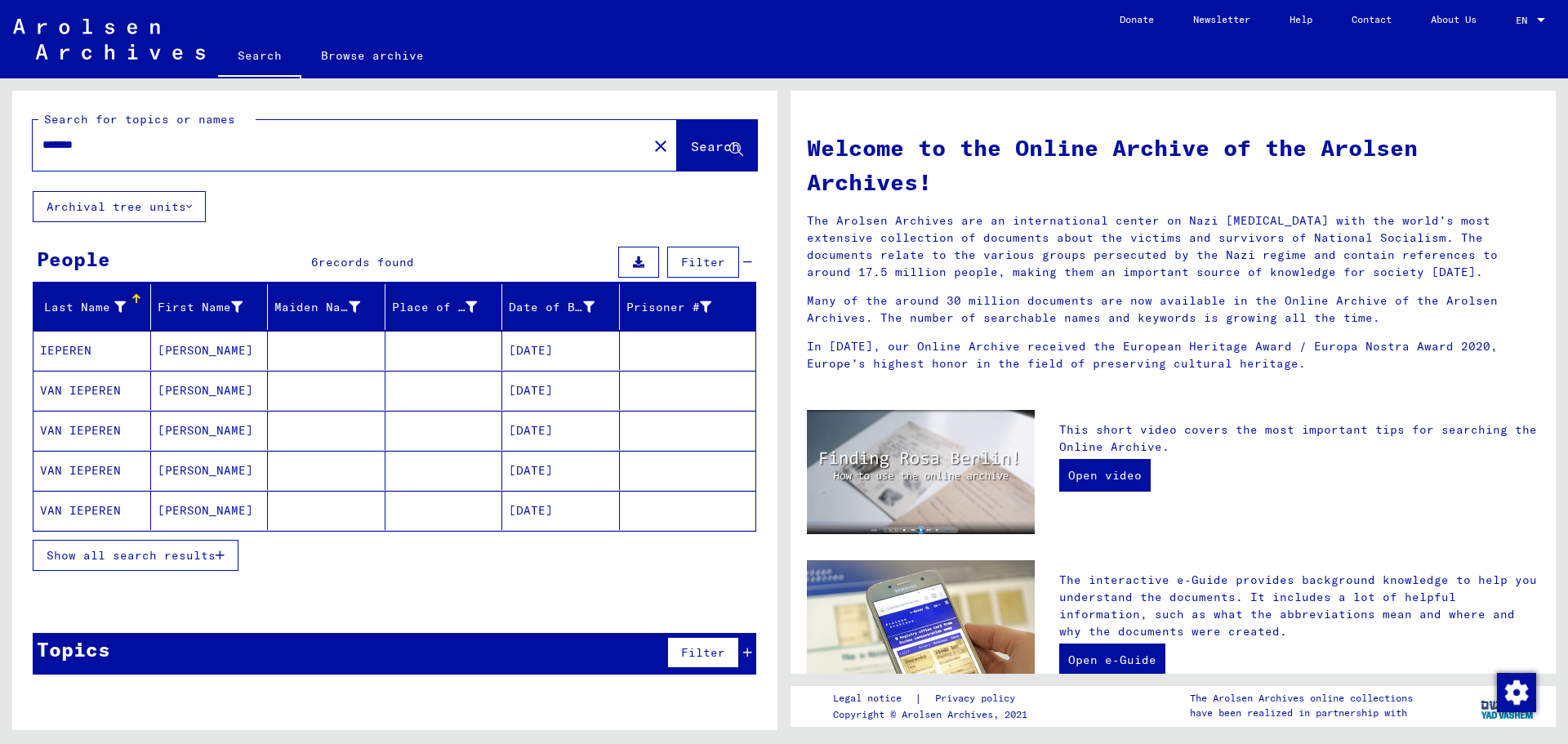
click at [547, 390] on mat-cell "[DATE]" at bounding box center [561, 389] width 118 height 39
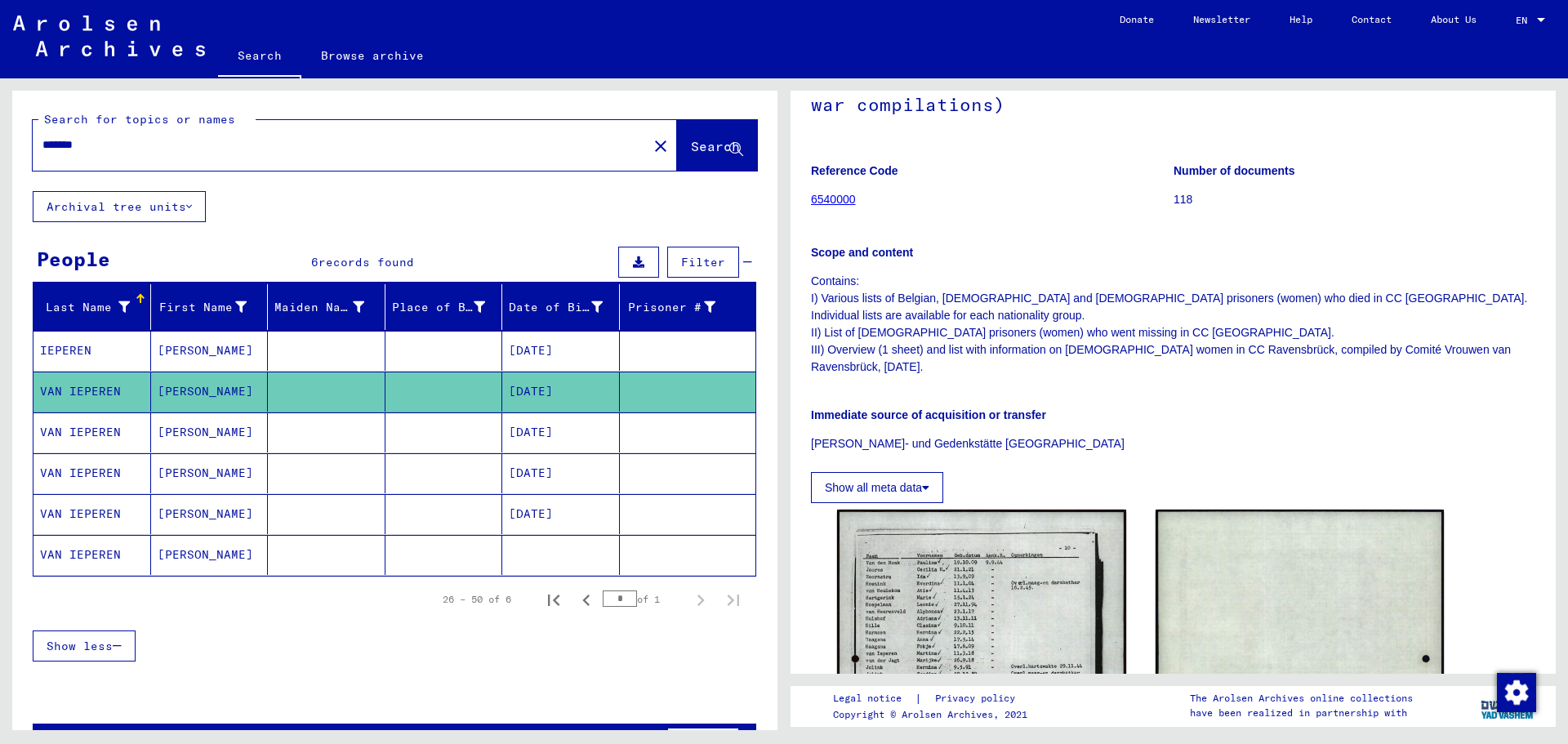
scroll to position [327, 0]
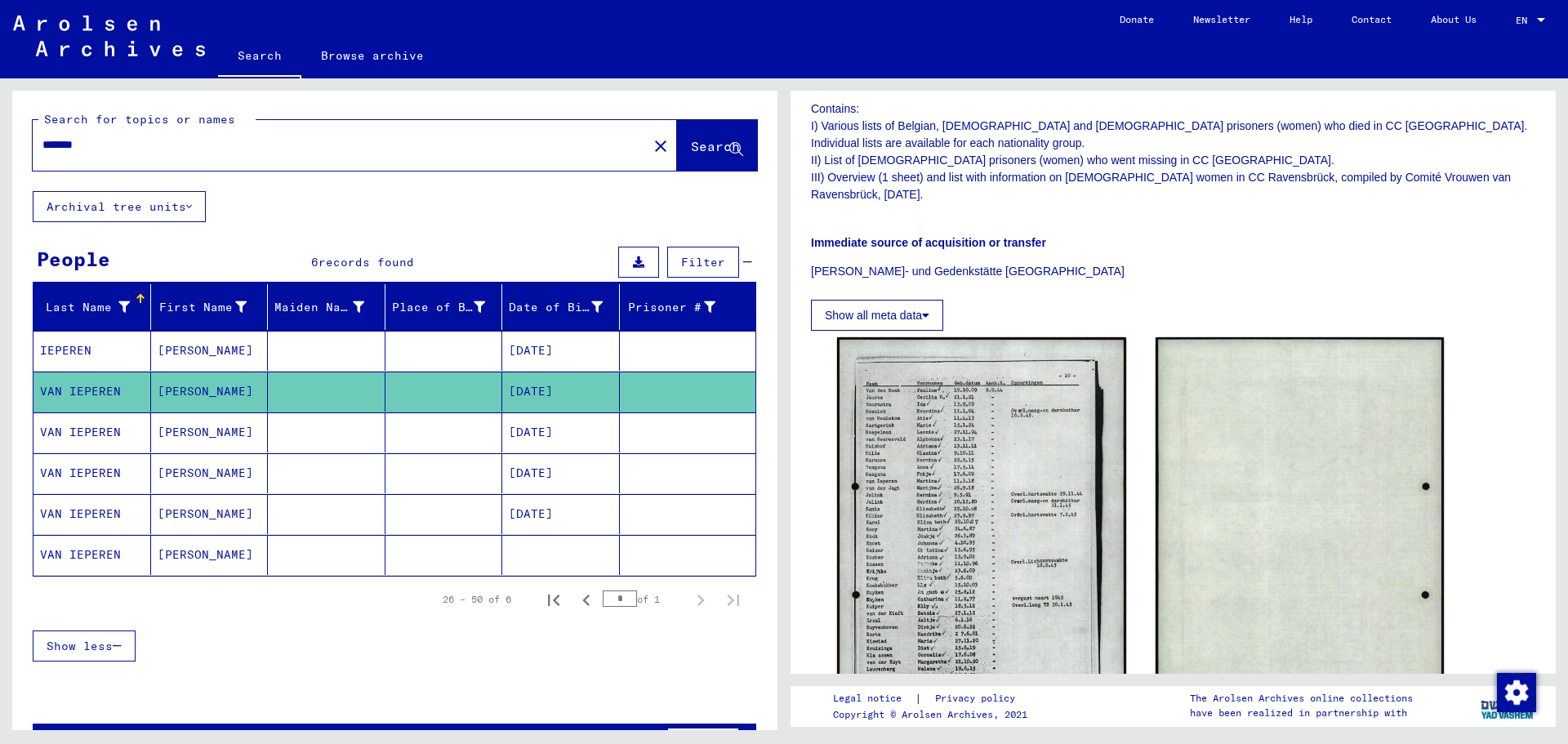
click at [520, 432] on mat-cell "[DATE]" at bounding box center [561, 432] width 118 height 40
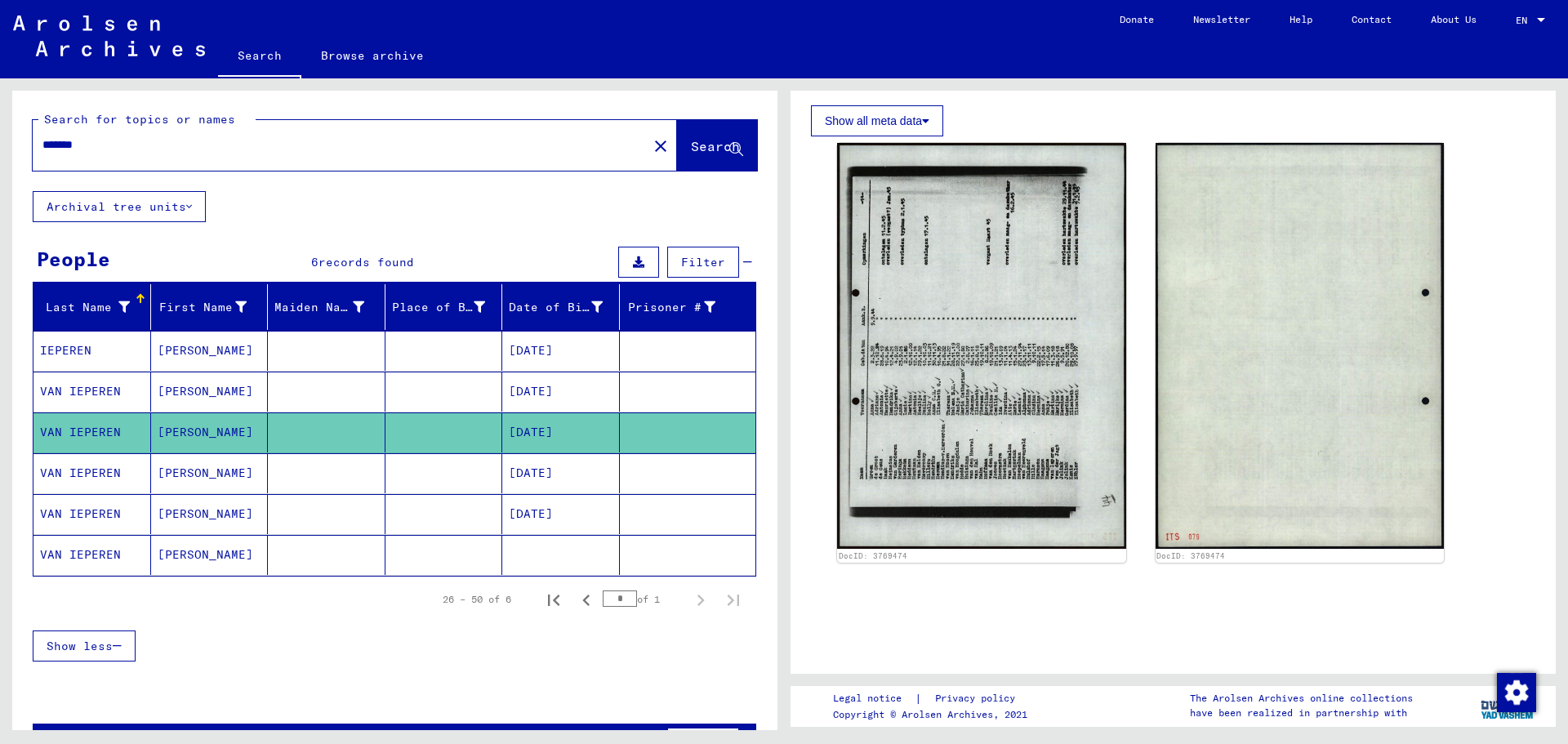
scroll to position [571, 0]
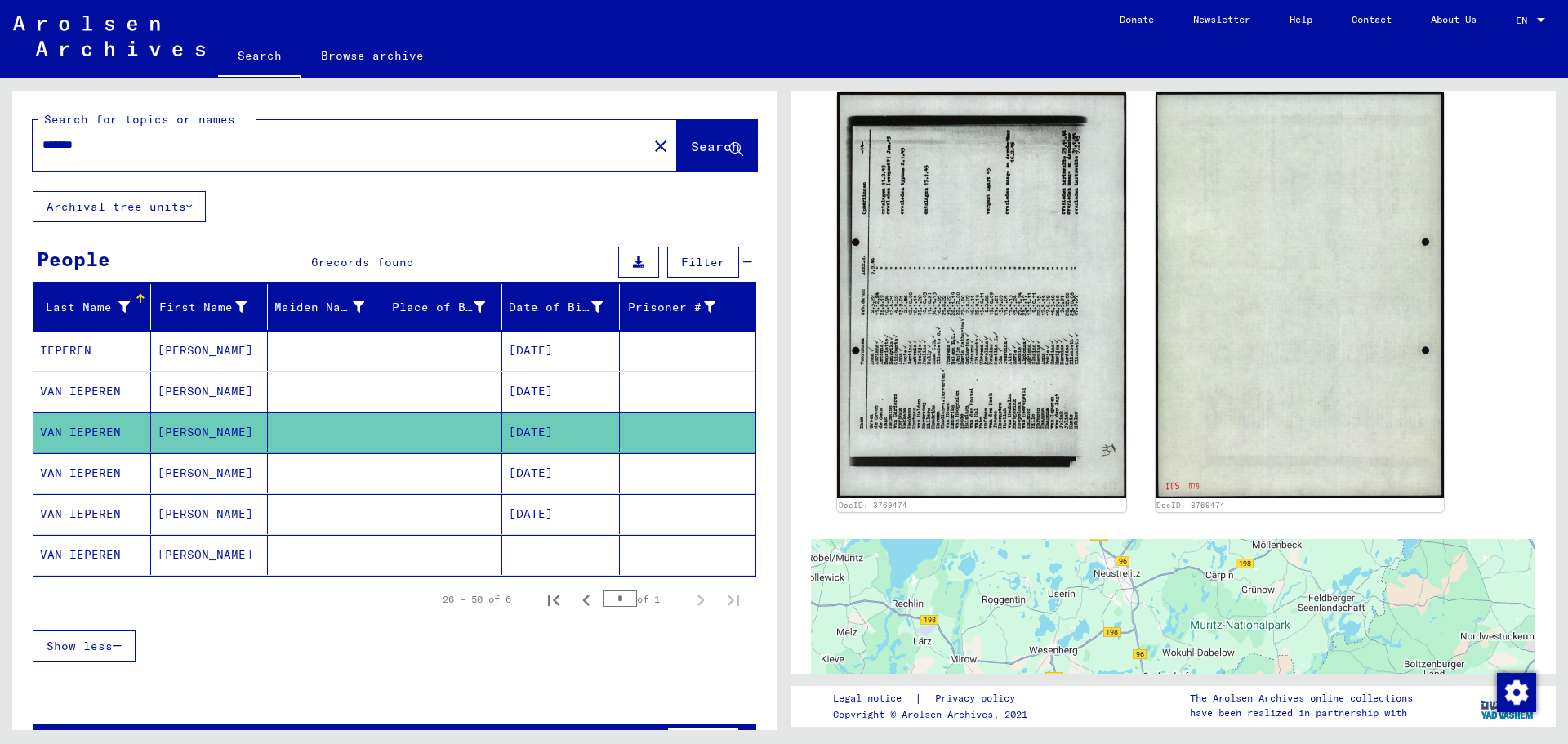
click at [549, 471] on mat-cell "[DATE]" at bounding box center [561, 473] width 118 height 40
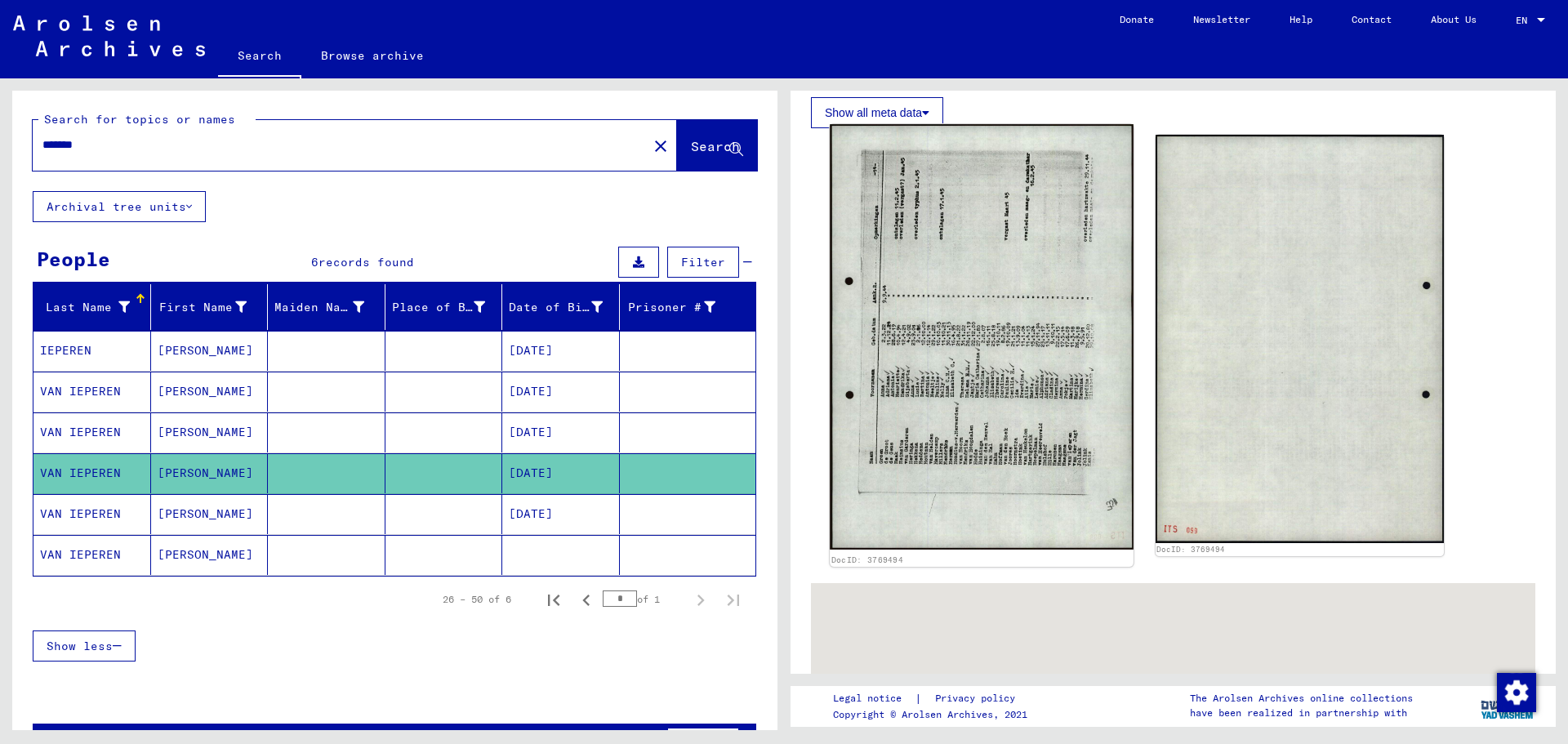
scroll to position [571, 0]
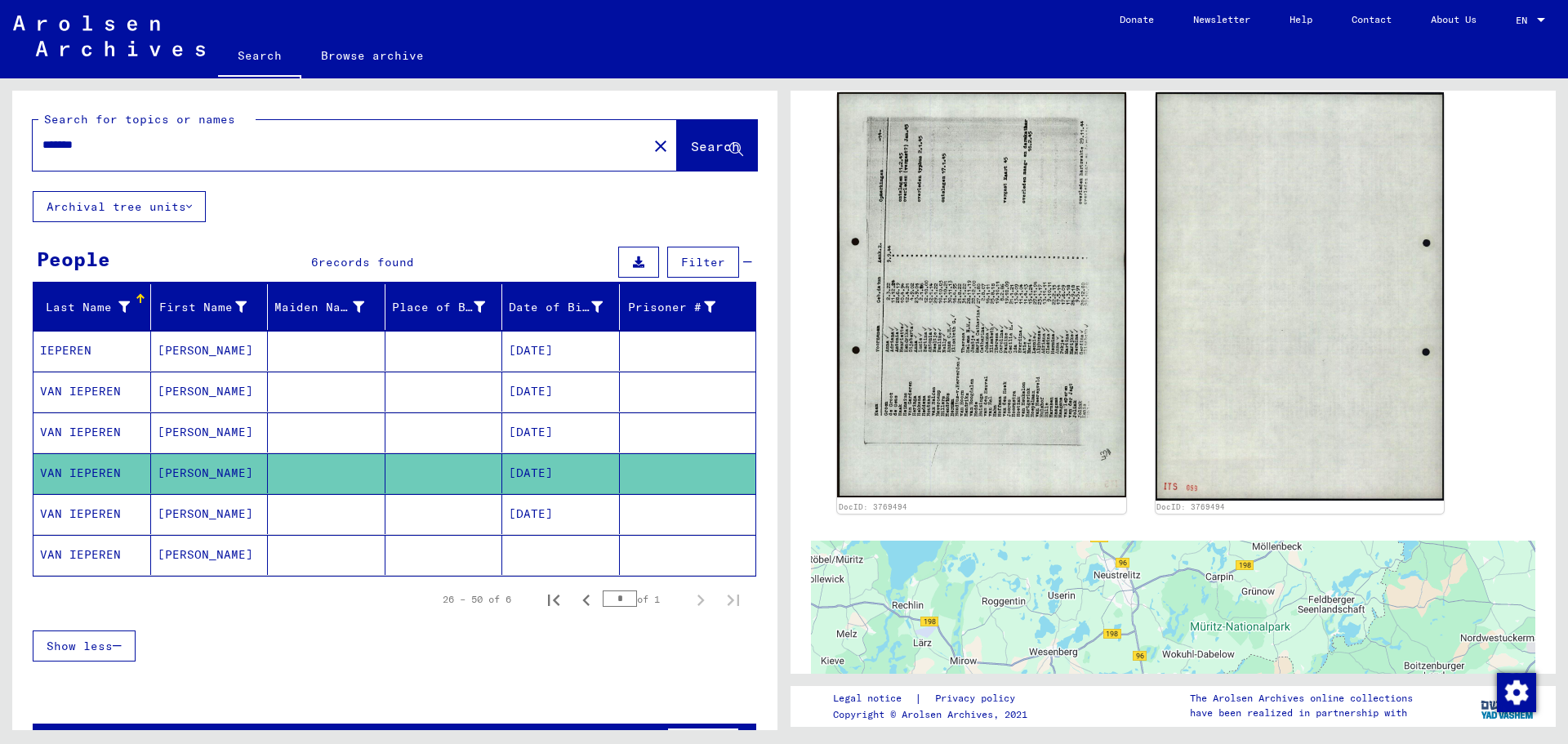
click at [543, 392] on mat-cell "[DATE]" at bounding box center [561, 391] width 118 height 40
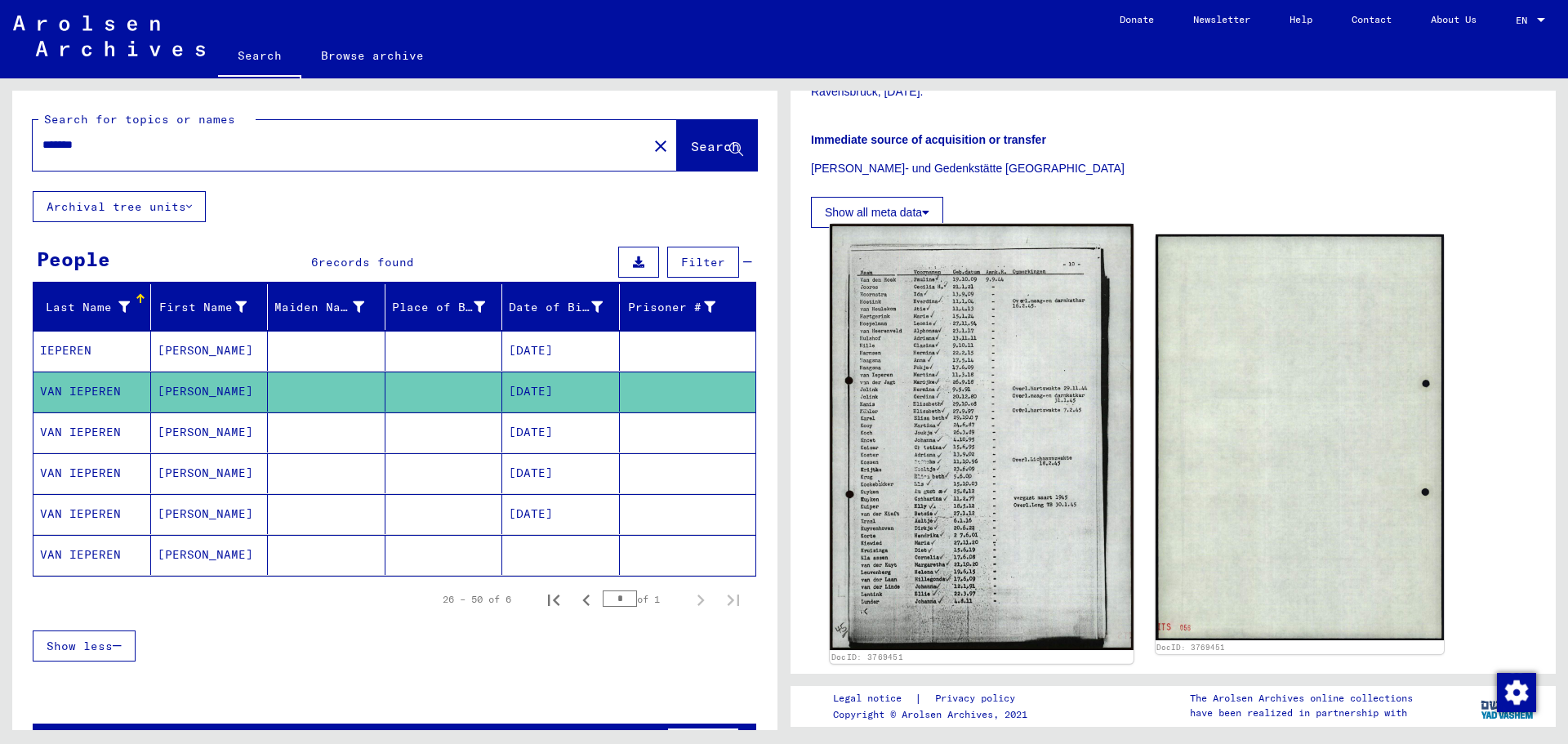
scroll to position [408, 0]
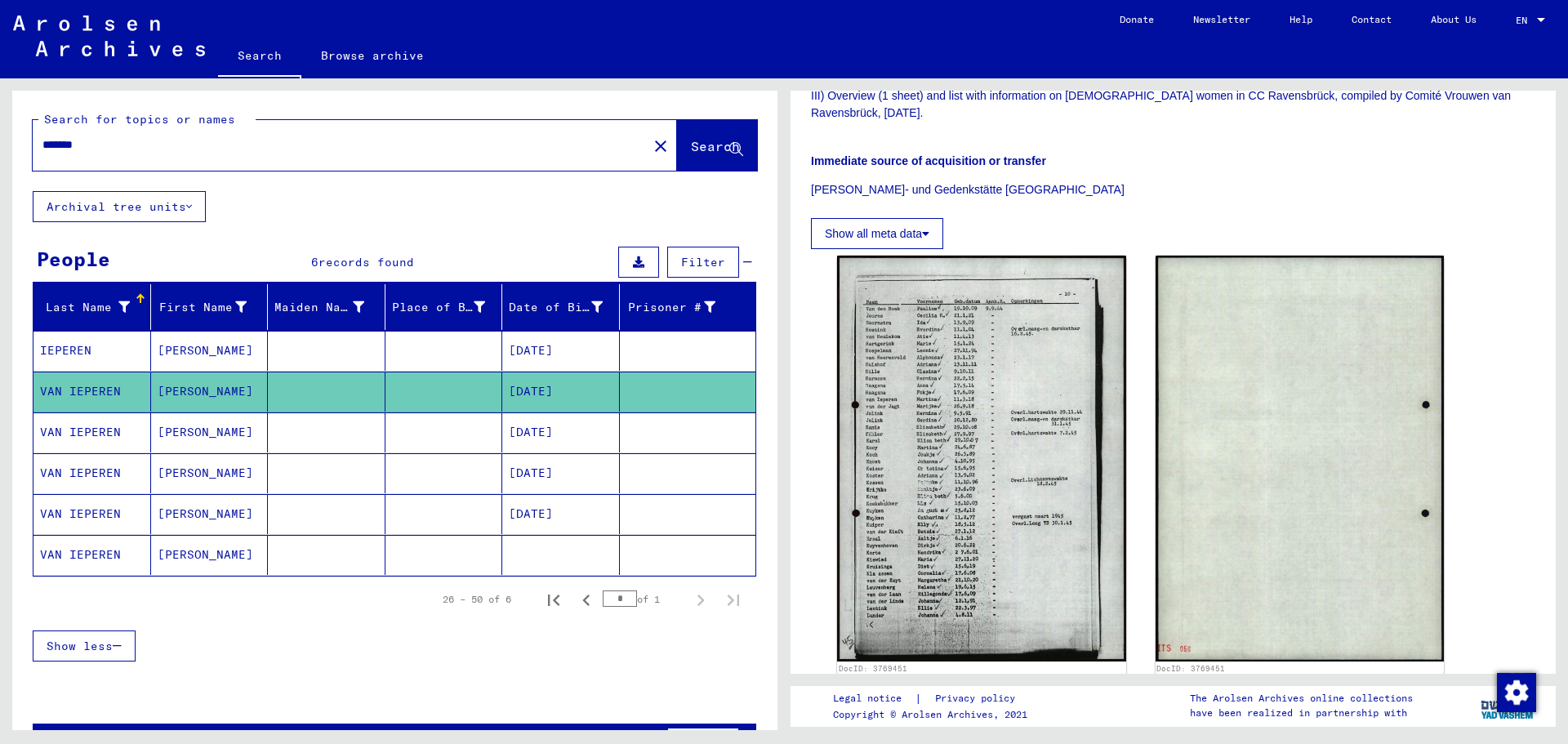
click at [55, 143] on input "*******" at bounding box center [341, 145] width 596 height 17
type input "**********"
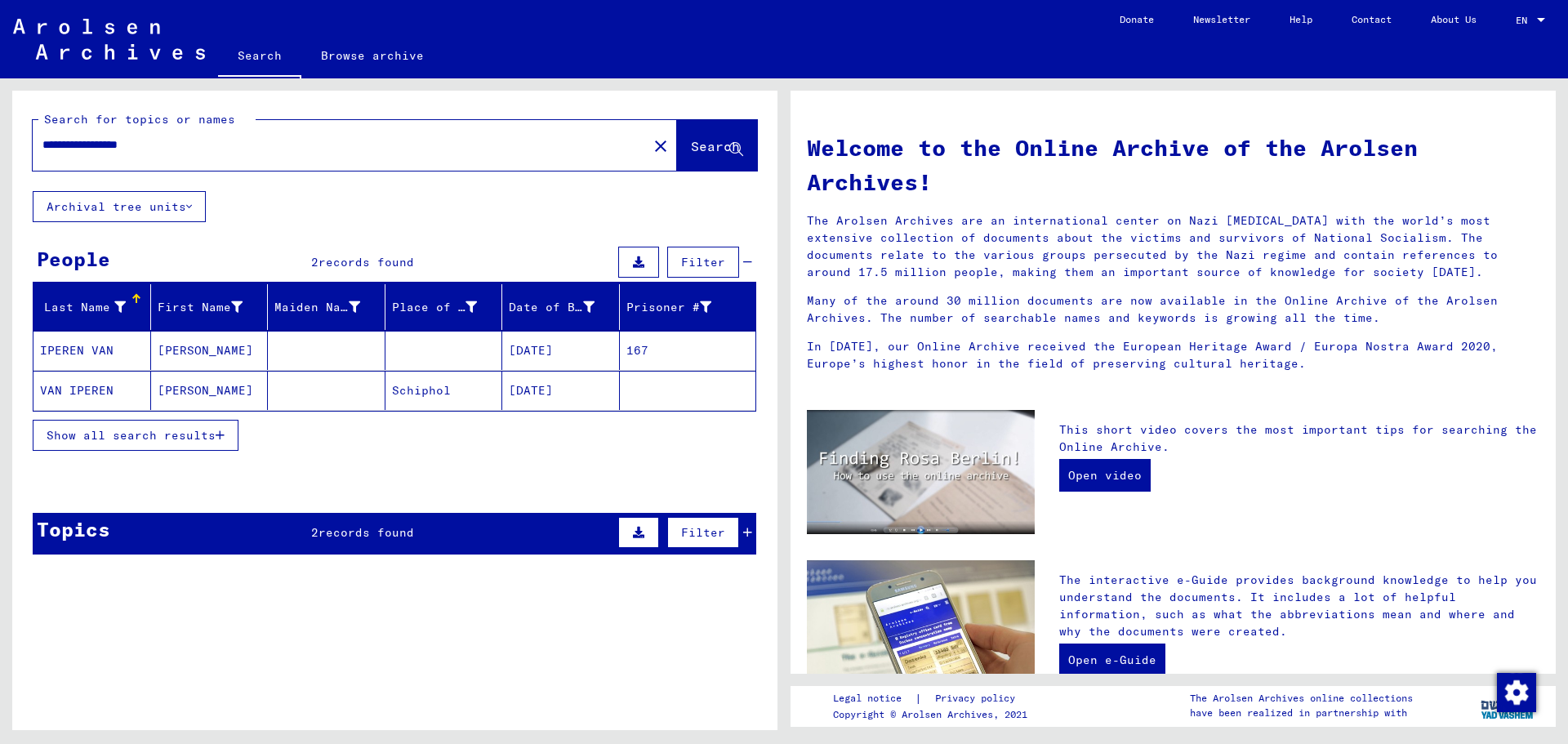
click at [540, 346] on mat-cell "[DATE]" at bounding box center [561, 350] width 118 height 39
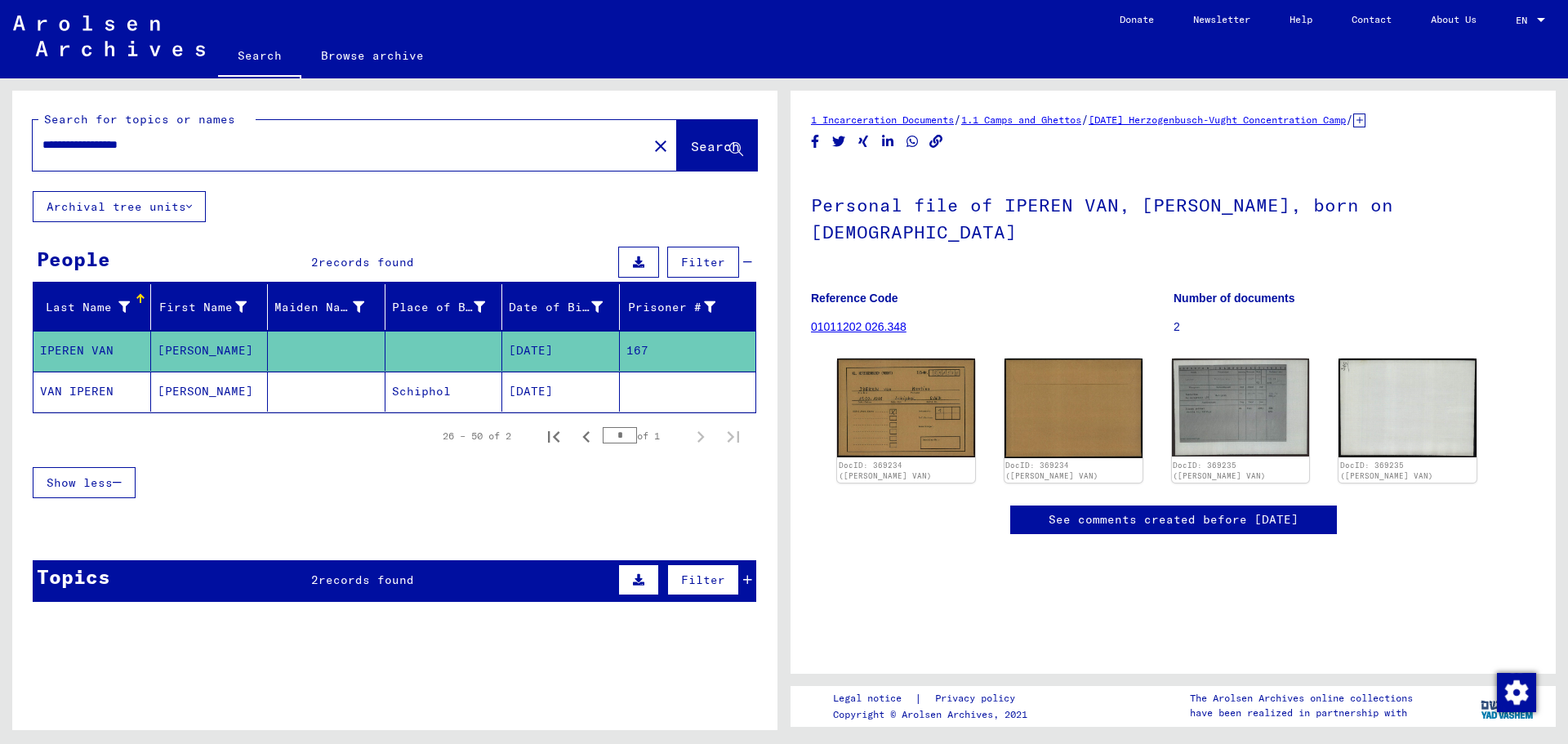
click at [531, 394] on mat-cell "[DATE]" at bounding box center [561, 391] width 118 height 40
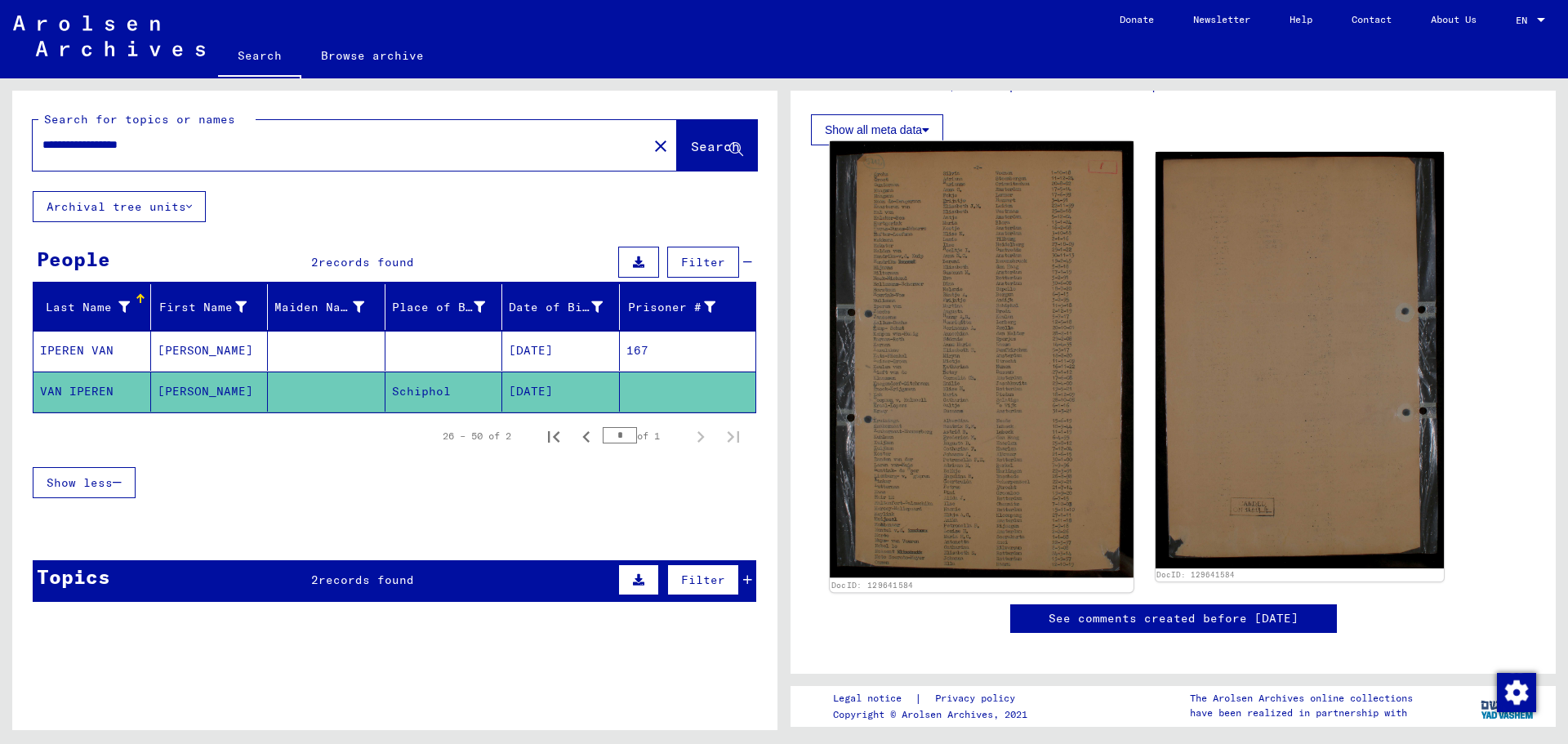
scroll to position [327, 0]
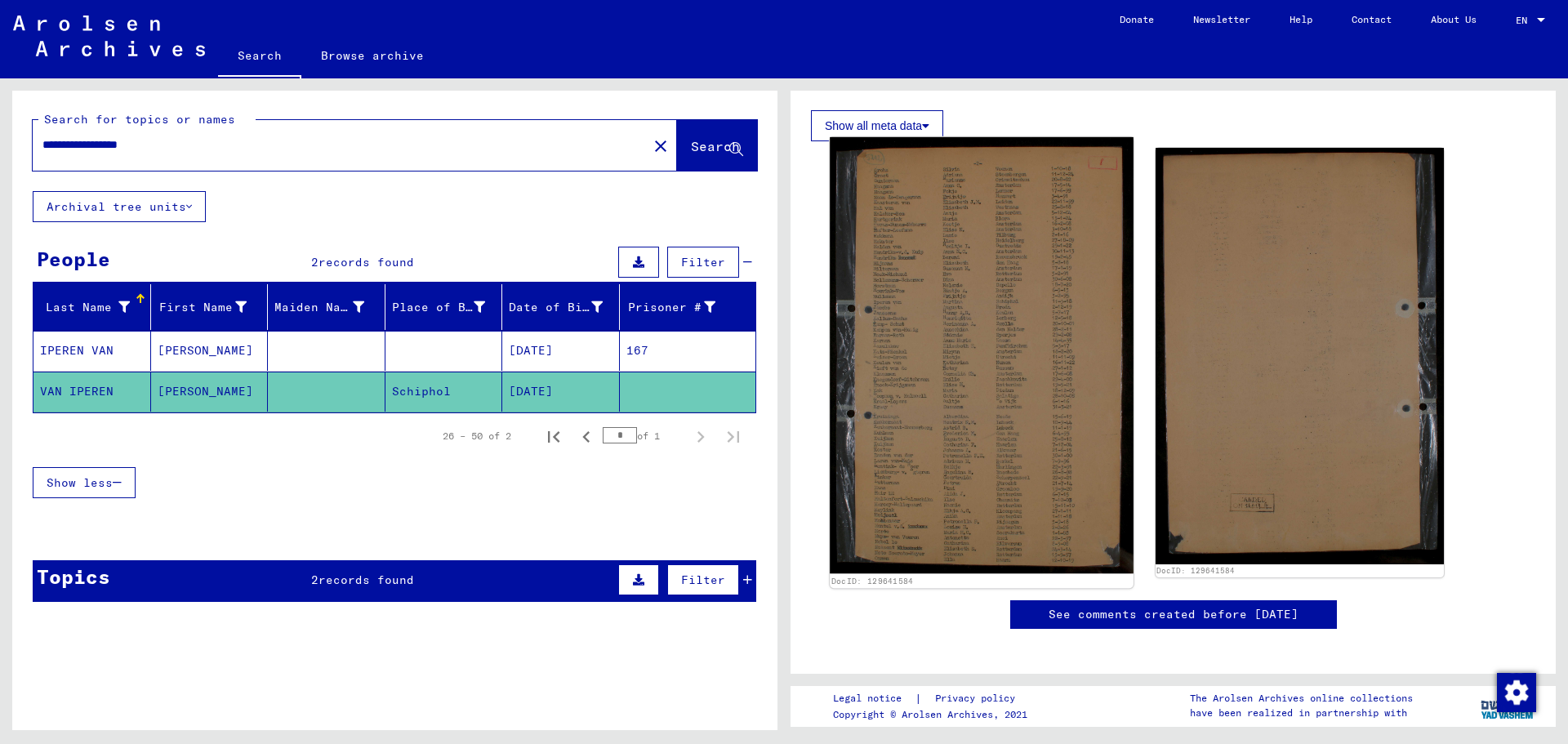
click at [973, 412] on img at bounding box center [981, 355] width 303 height 437
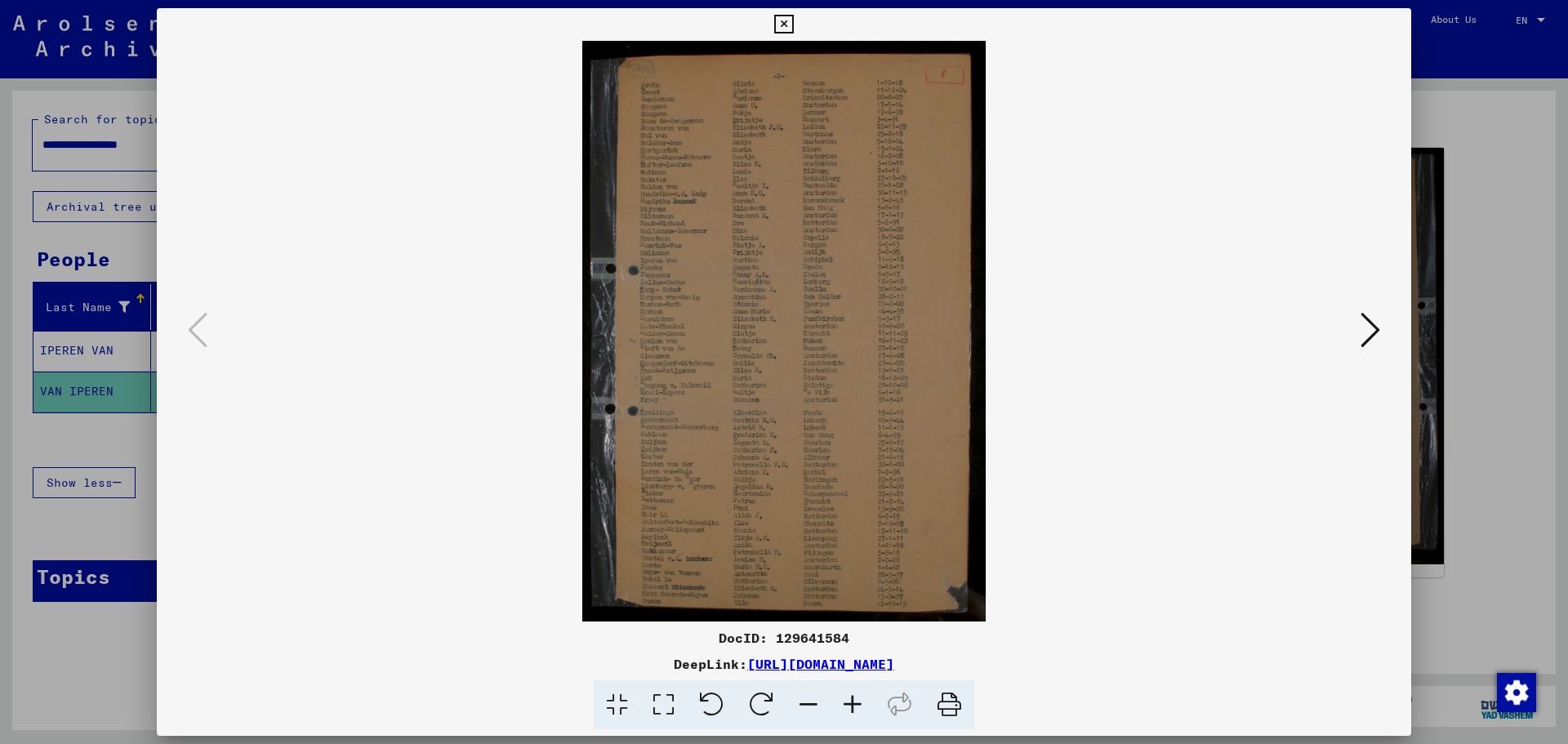
click at [849, 700] on icon at bounding box center [853, 705] width 44 height 50
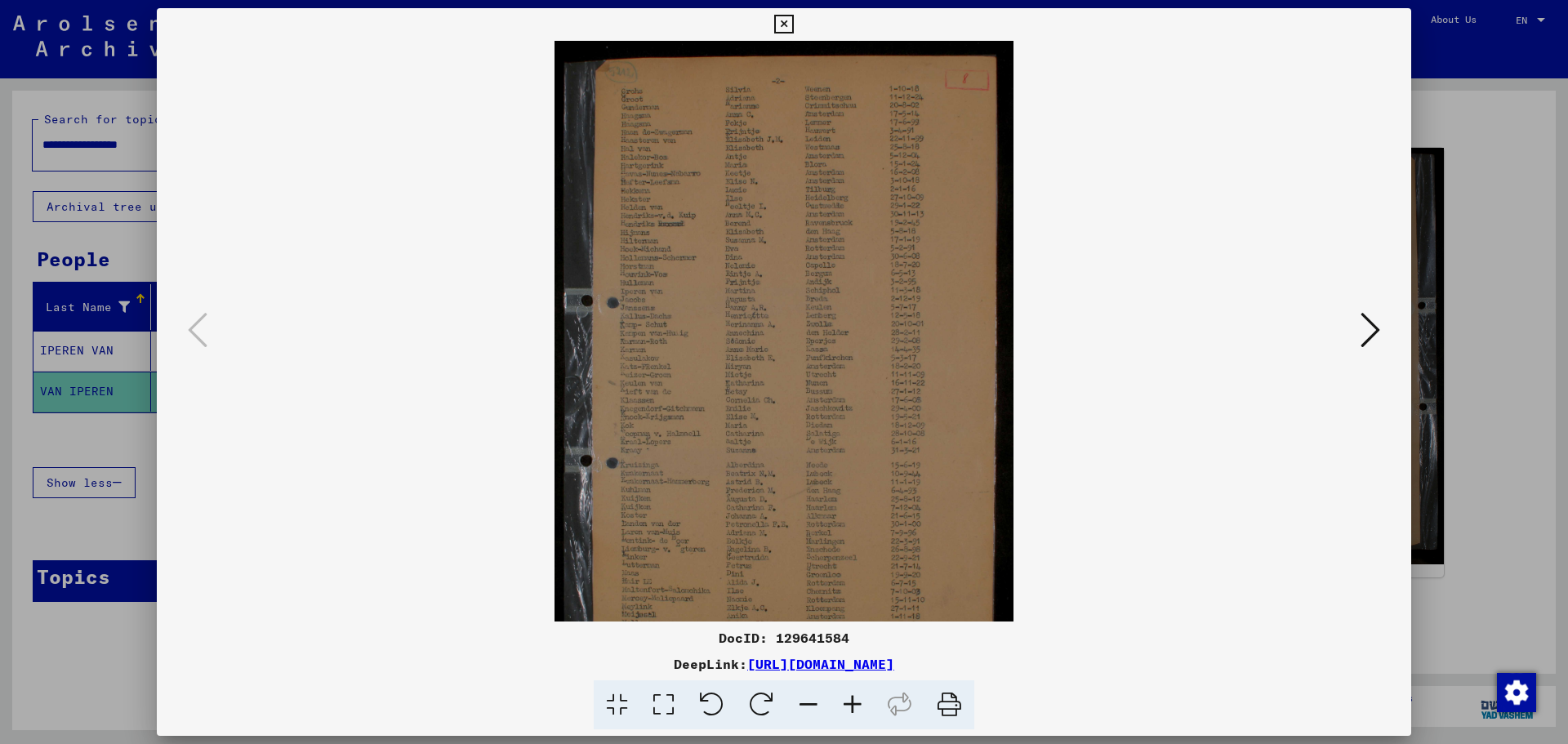
click at [849, 700] on icon at bounding box center [853, 705] width 44 height 50
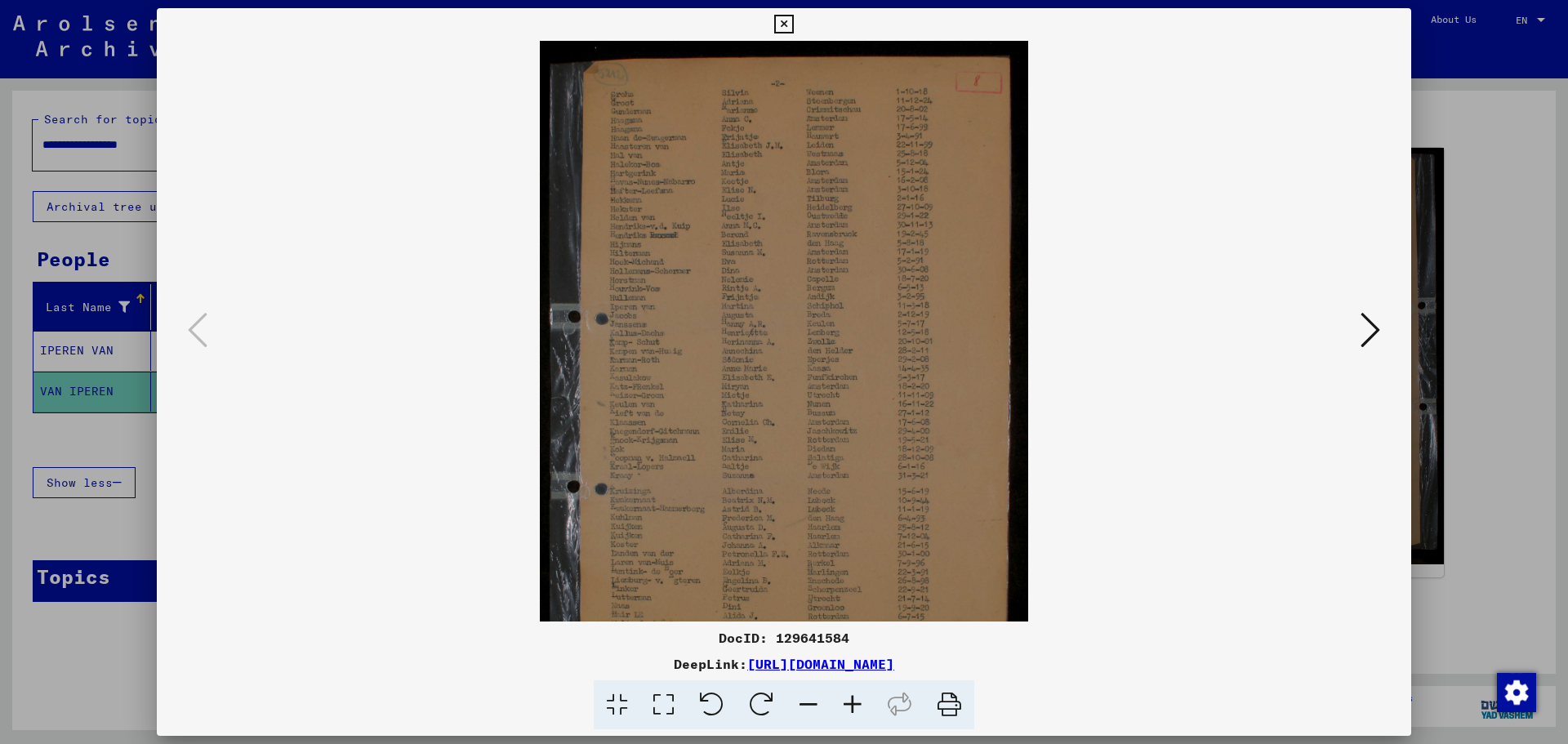
click at [849, 700] on icon at bounding box center [853, 705] width 44 height 50
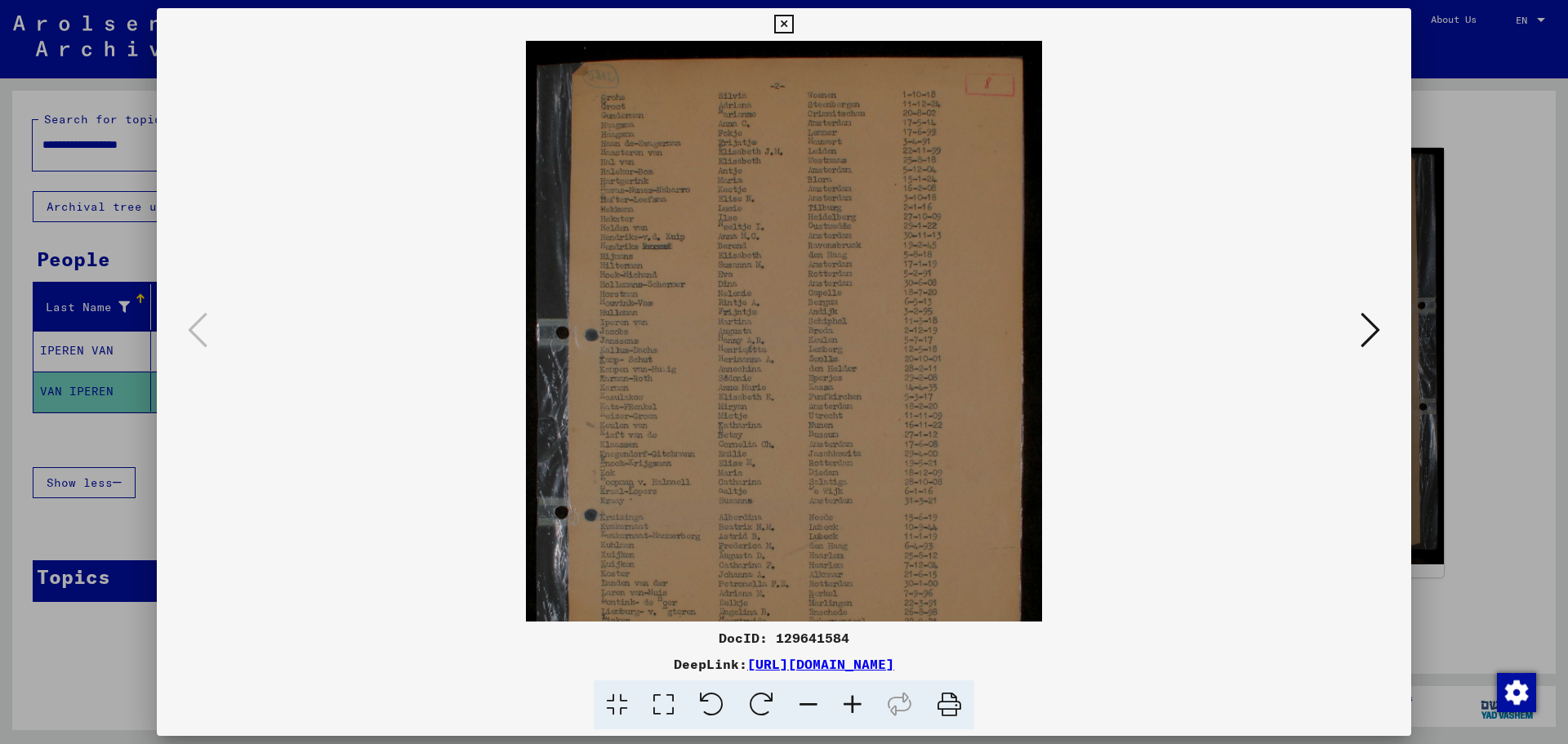
click at [849, 700] on icon at bounding box center [853, 705] width 44 height 50
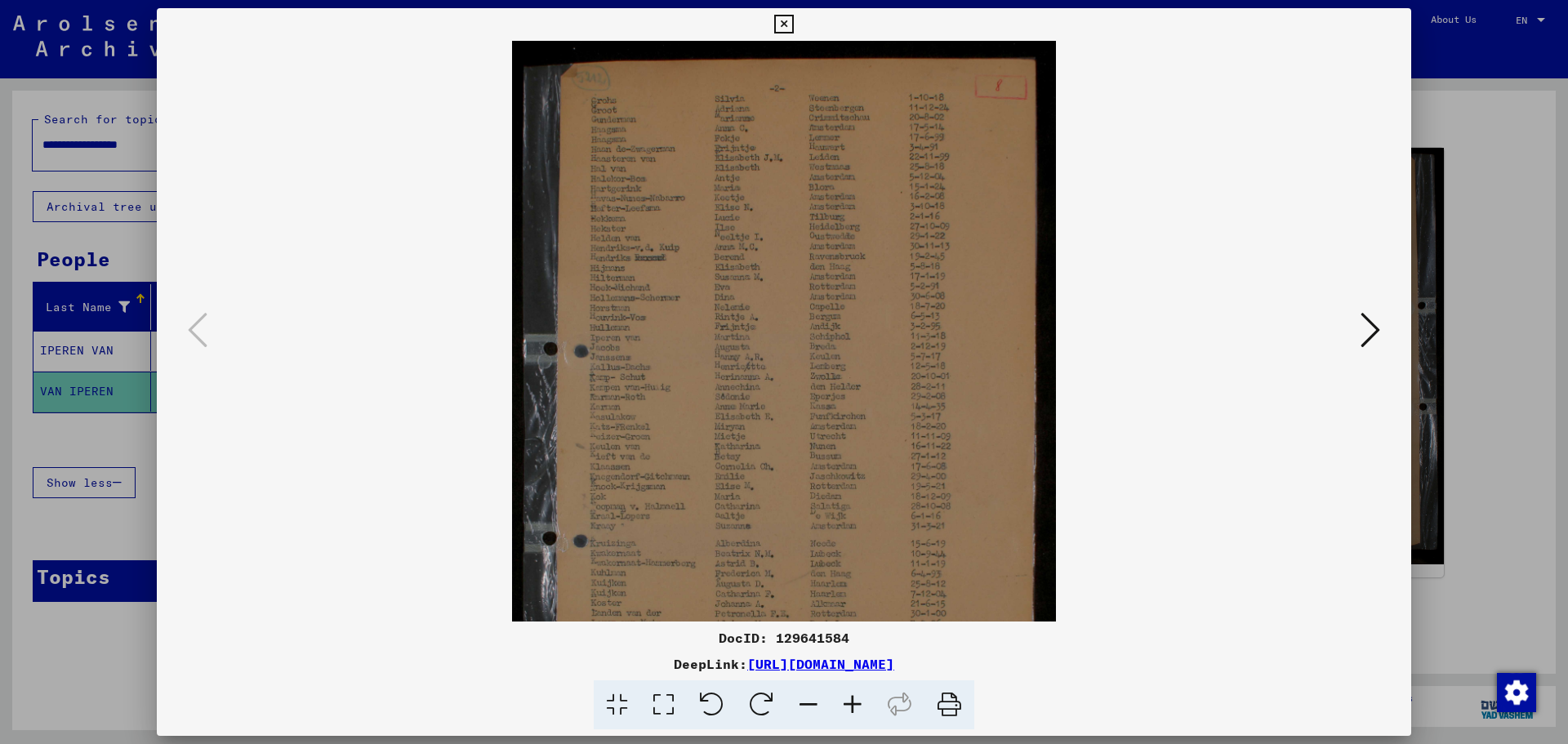
click at [849, 700] on icon at bounding box center [853, 705] width 44 height 50
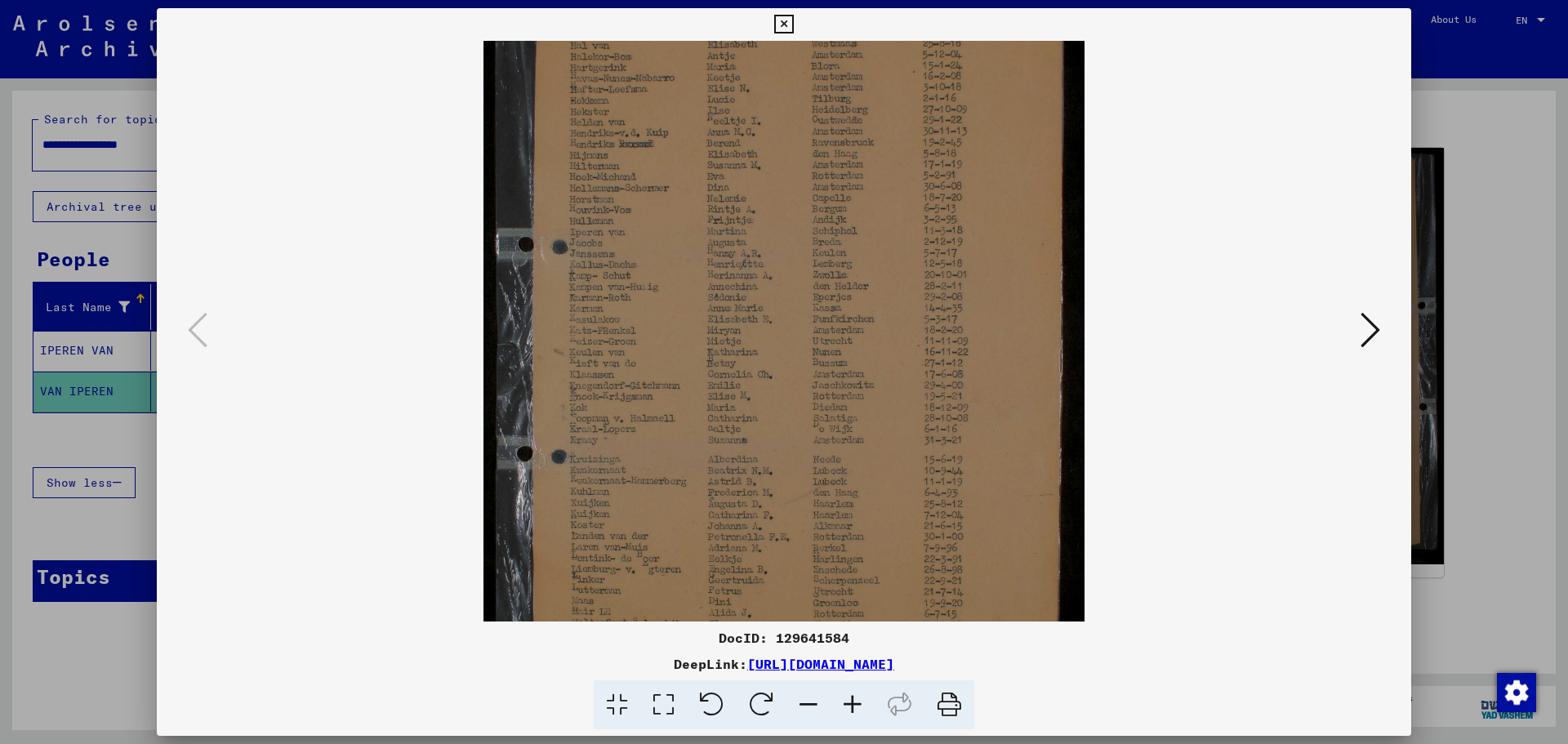
scroll to position [158, 0]
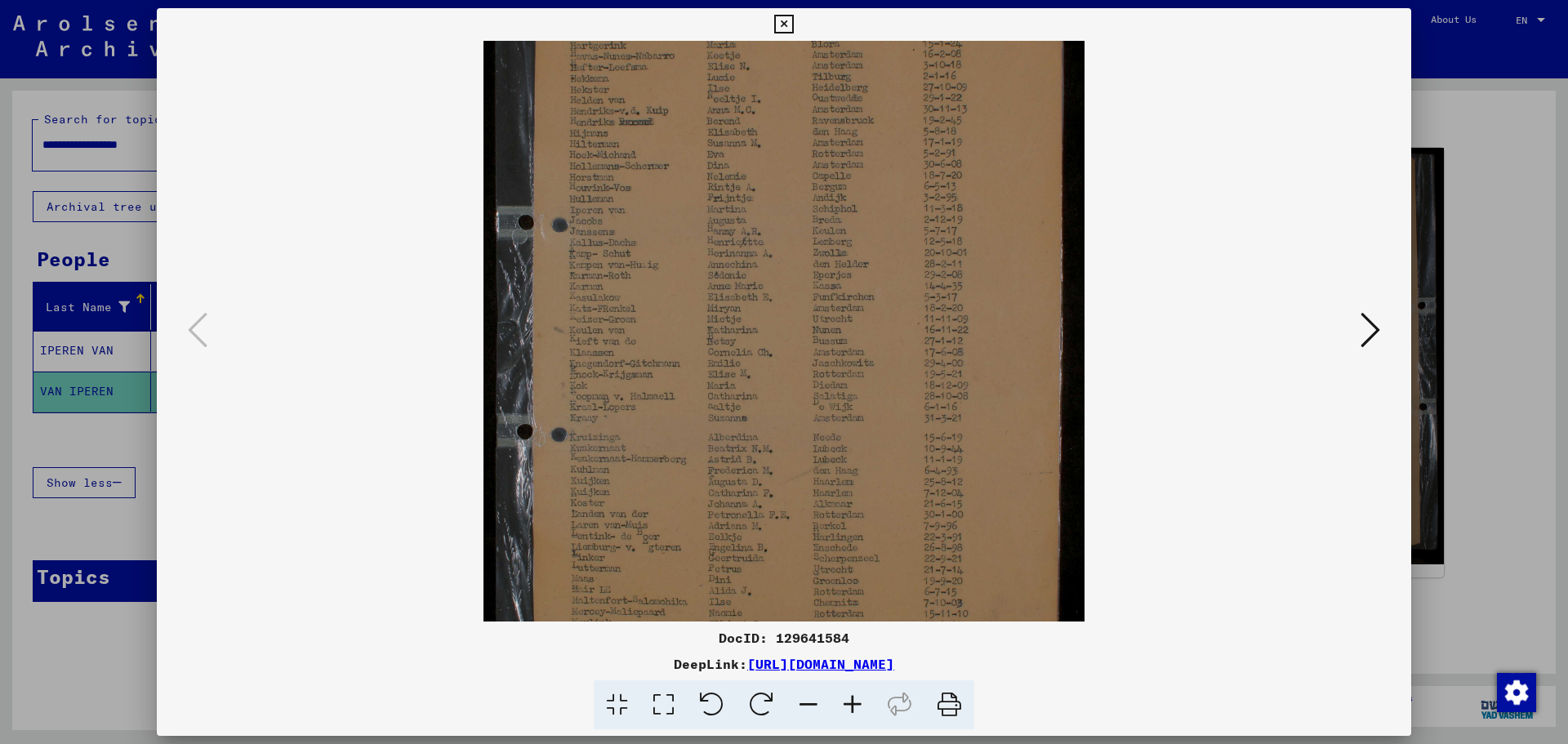
drag, startPoint x: 833, startPoint y: 396, endPoint x: 830, endPoint y: 238, distance: 158.0
click at [830, 238] on img at bounding box center [784, 315] width 601 height 866
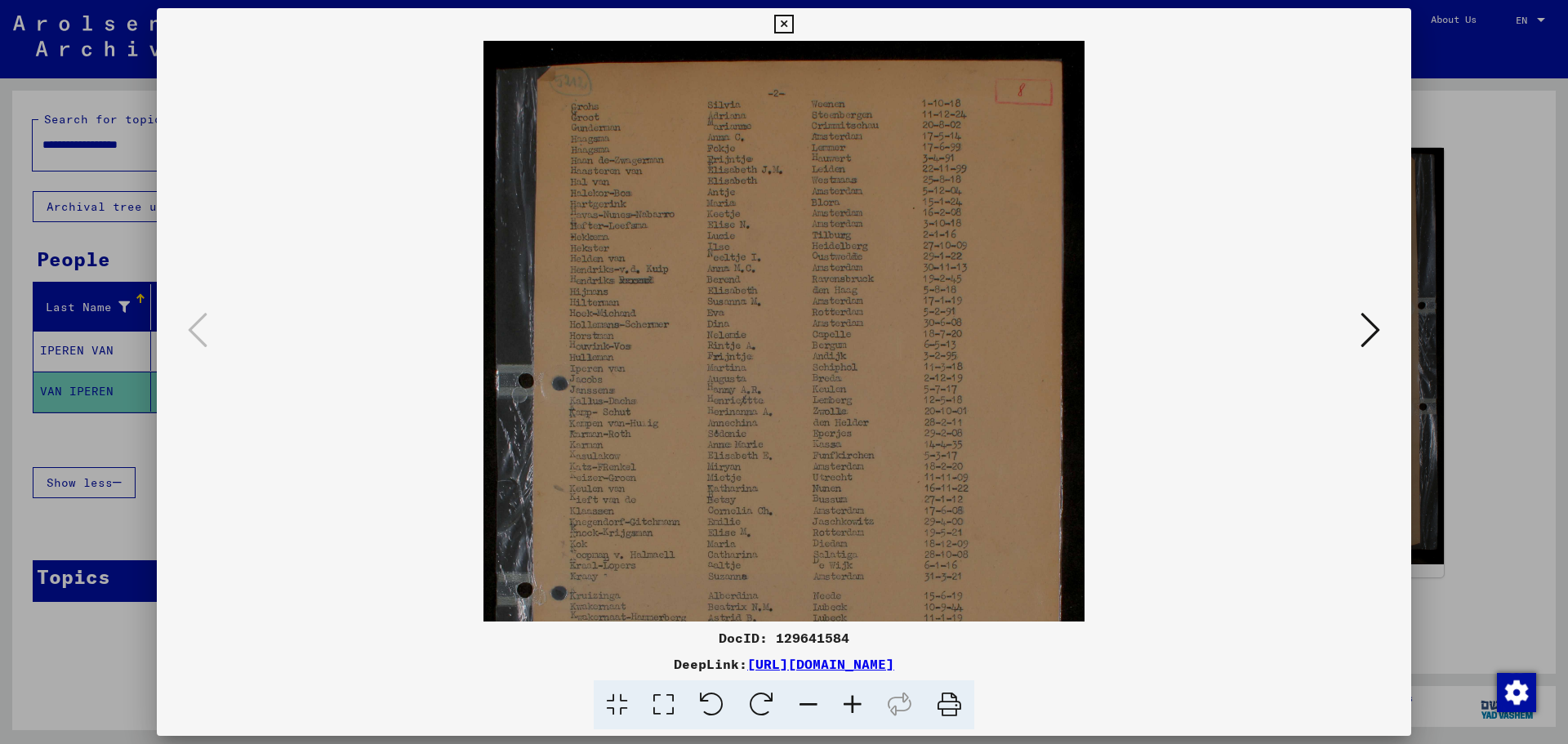
drag, startPoint x: 793, startPoint y: 156, endPoint x: 812, endPoint y: 423, distance: 267.7
click at [811, 430] on img at bounding box center [784, 474] width 601 height 866
click at [784, 21] on icon at bounding box center [784, 24] width 19 height 19
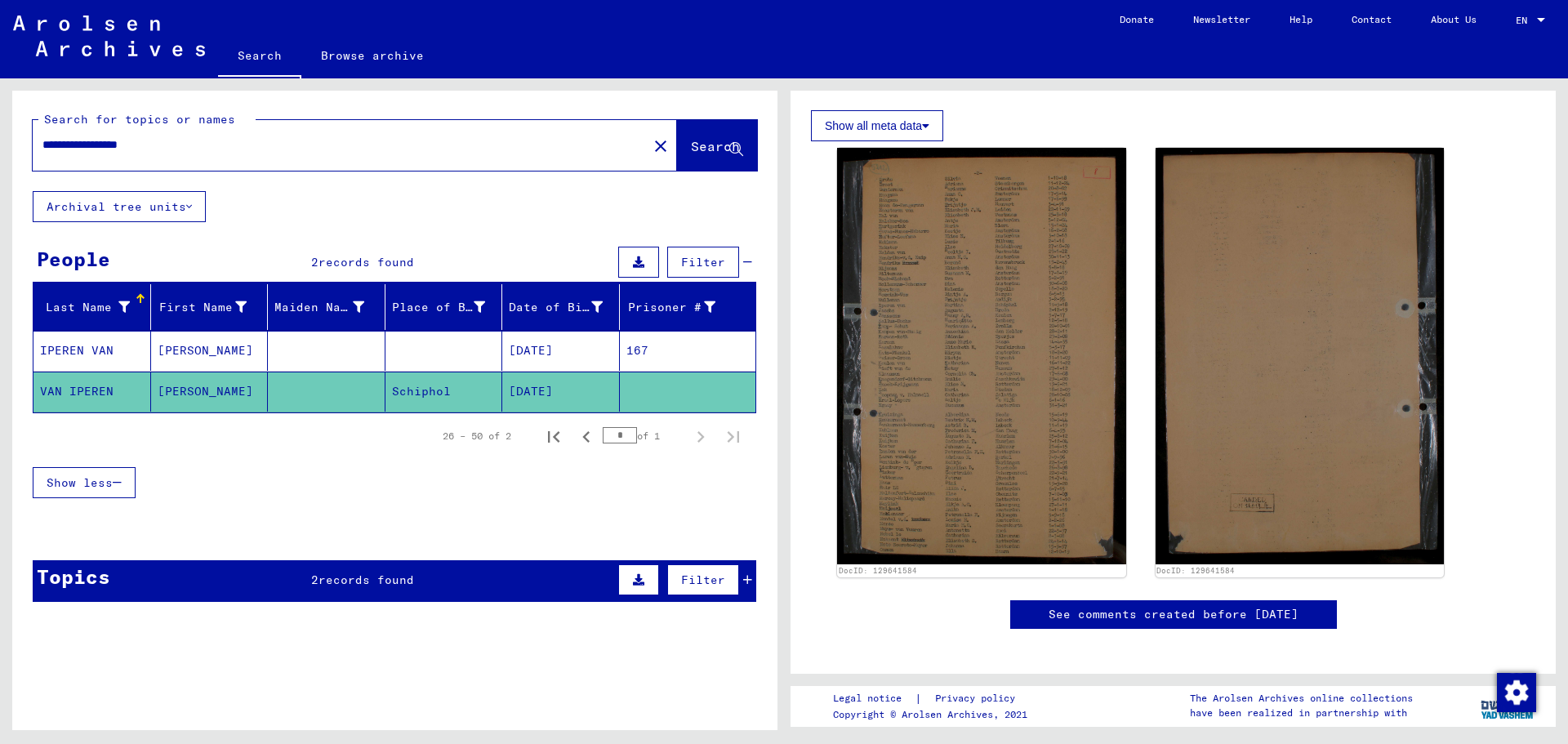
click at [520, 348] on mat-cell "[DATE]" at bounding box center [561, 351] width 118 height 40
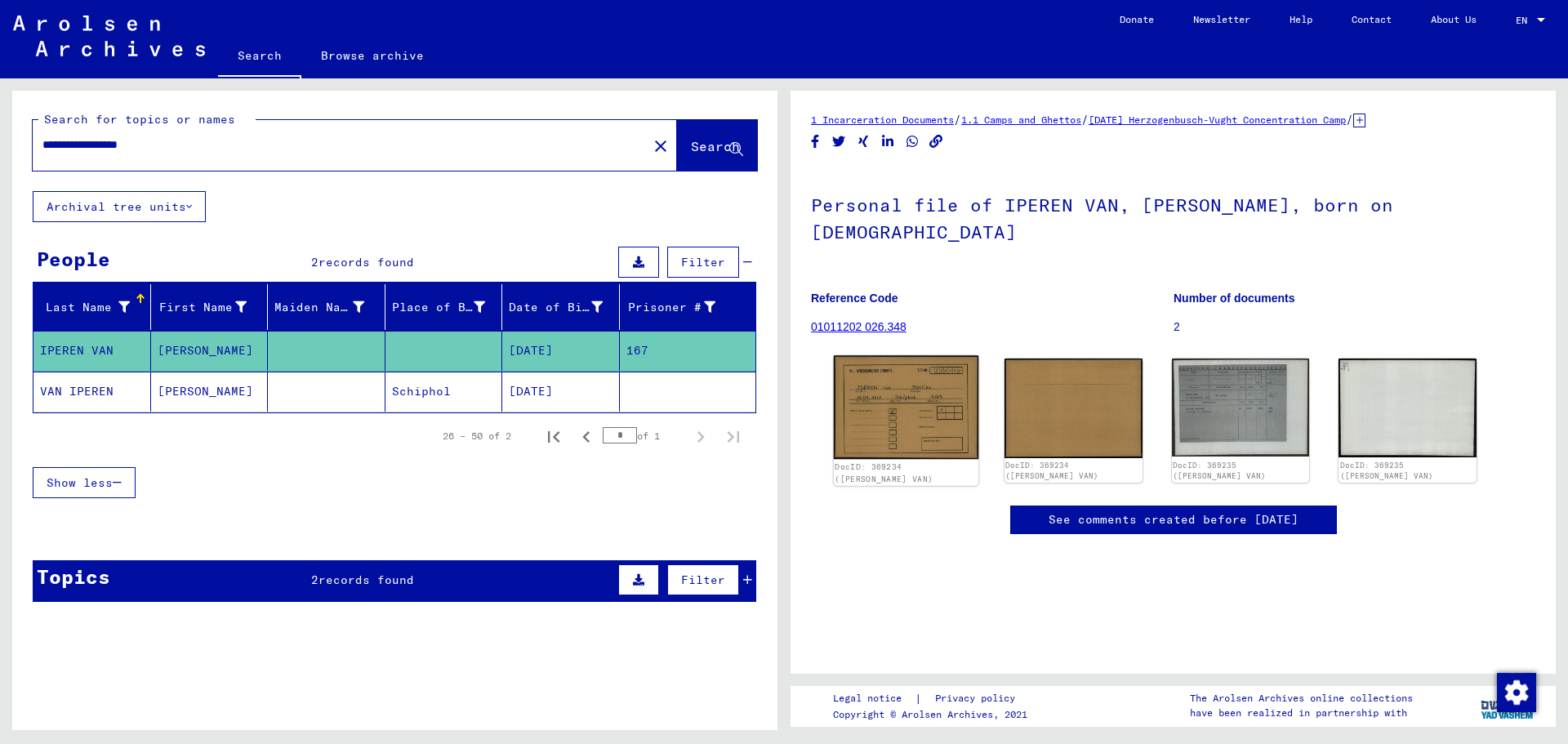
click at [886, 380] on img at bounding box center [905, 407] width 144 height 104
